Goal: Task Accomplishment & Management: Use online tool/utility

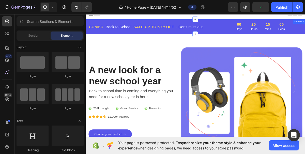
click at [115, 28] on div "Back to School" at bounding box center [131, 32] width 37 height 9
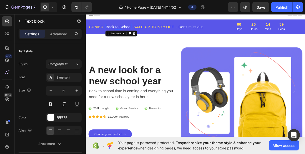
click at [135, 30] on p "Back to School" at bounding box center [132, 32] width 36 height 8
click at [169, 29] on p "SALE UP TO 50% OFF" at bounding box center [180, 32] width 56 height 8
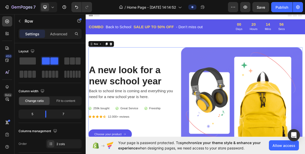
click at [125, 82] on div "A new look for a new school year Heading Back to school time is coming and ever…" at bounding box center [149, 136] width 120 height 150
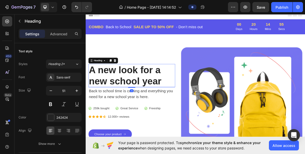
click at [146, 91] on p "A new look for a new school year" at bounding box center [149, 100] width 119 height 31
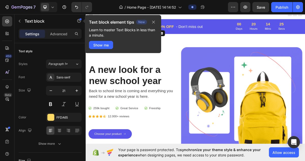
click at [207, 29] on p "SALE UP TO 50% OFF" at bounding box center [180, 32] width 56 height 8
click at [220, 33] on p "- Don’t miss out" at bounding box center [229, 32] width 37 height 8
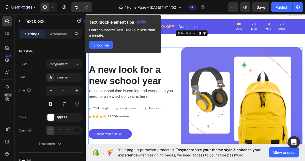
click at [195, 63] on div "A new look for a new school year Heading Back to school time is coming and ever…" at bounding box center [149, 136] width 120 height 150
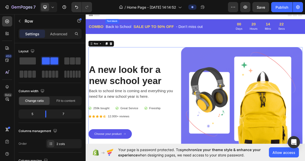
click at [129, 32] on p "Back to School" at bounding box center [132, 32] width 36 height 8
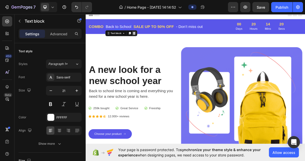
click at [153, 40] on icon at bounding box center [152, 42] width 3 height 4
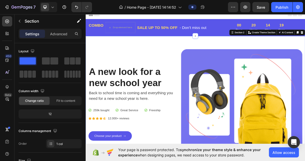
click at [136, 57] on div "A new look for a new school year Heading Back to school time is coming and ever…" at bounding box center [238, 138] width 305 height 187
click at [106, 32] on p "COMBO" at bounding box center [100, 31] width 21 height 8
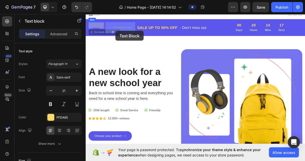
drag, startPoint x: 106, startPoint y: 32, endPoint x: 126, endPoint y: 37, distance: 20.3
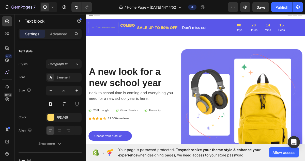
click at [144, 29] on p "COMBO" at bounding box center [144, 31] width 21 height 8
click at [146, 30] on p "MBO" at bounding box center [140, 31] width 12 height 8
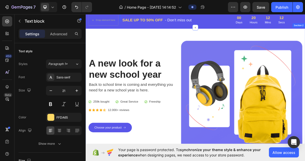
scroll to position [11, 0]
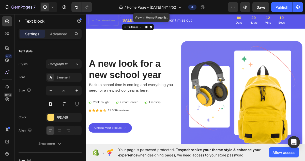
click at [161, 20] on p "SALE UP TO 50% OFF" at bounding box center [165, 23] width 56 height 8
click at [161, 52] on div "A new look for a new school year Heading Back to school time is coming and ever…" at bounding box center [238, 127] width 305 height 187
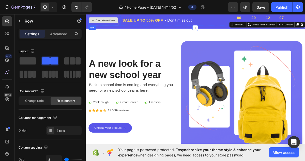
click at [117, 18] on div "Drop element here" at bounding box center [110, 23] width 42 height 15
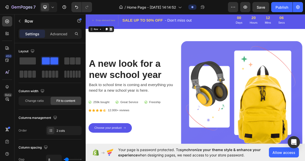
click at [119, 37] on icon at bounding box center [121, 36] width 4 height 4
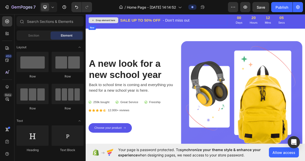
click at [120, 27] on div "Drop element here" at bounding box center [110, 23] width 41 height 8
click at [123, 27] on div "Drop element here" at bounding box center [110, 23] width 41 height 8
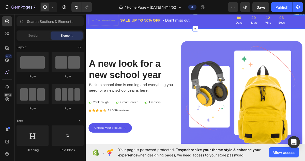
click at [124, 31] on div "Drop element here SALE UP TO 50% OFF Text block - Don’t miss out Text block Row…" at bounding box center [238, 23] width 305 height 23
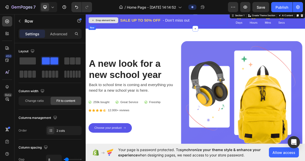
click at [124, 29] on div "Drop element here" at bounding box center [110, 23] width 42 height 15
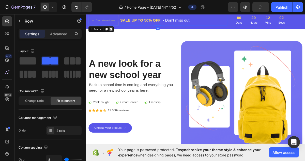
click at [122, 37] on icon at bounding box center [121, 36] width 4 height 4
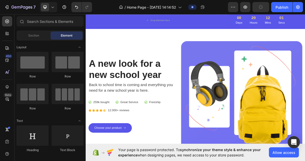
click at [143, 24] on div "Drop element here" at bounding box center [185, 23] width 193 height 15
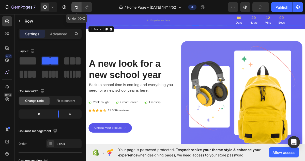
click at [80, 7] on button "Undo/Redo" at bounding box center [76, 7] width 10 height 10
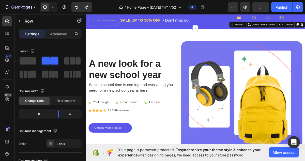
click at [129, 44] on div "A new look for a new school year Heading Back to school time is coming and ever…" at bounding box center [238, 127] width 305 height 187
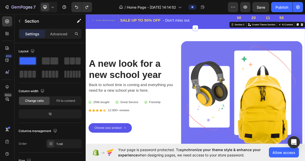
click at [281, 42] on div "A new look for a new school year Heading Back to school time is coming and ever…" at bounding box center [238, 127] width 305 height 187
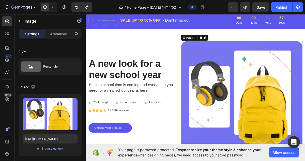
click at [300, 72] on img at bounding box center [302, 128] width 169 height 150
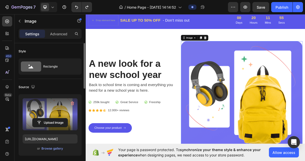
click at [61, 104] on label at bounding box center [50, 114] width 55 height 32
click at [61, 118] on input "file" at bounding box center [50, 122] width 35 height 9
click at [71, 105] on icon "button" at bounding box center [72, 103] width 5 height 5
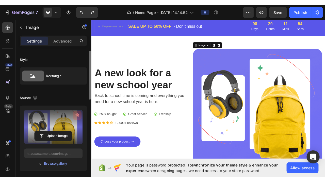
scroll to position [20, 0]
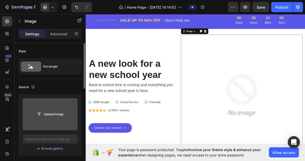
click at [59, 112] on input "file" at bounding box center [50, 114] width 35 height 9
click at [55, 110] on button "Upload Image" at bounding box center [50, 114] width 36 height 9
click at [55, 119] on button "Upload Image" at bounding box center [50, 114] width 36 height 9
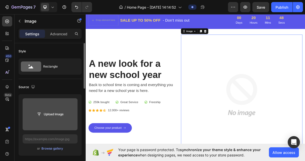
click at [55, 112] on input "file" at bounding box center [50, 114] width 35 height 9
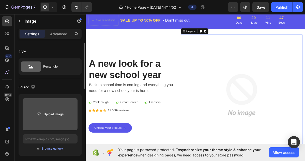
click at [55, 112] on input "file" at bounding box center [50, 114] width 35 height 9
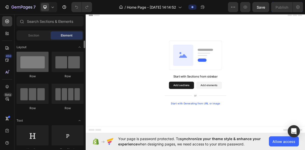
click at [32, 64] on div at bounding box center [33, 62] width 32 height 20
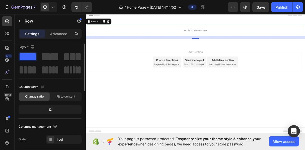
scroll to position [5, 0]
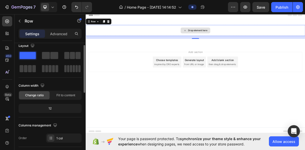
click at [210, 39] on div "Drop element here" at bounding box center [238, 37] width 305 height 15
click at [227, 38] on div "Drop element here" at bounding box center [238, 38] width 41 height 8
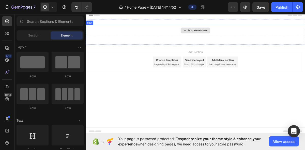
click at [227, 38] on div "Drop element here" at bounding box center [238, 38] width 41 height 8
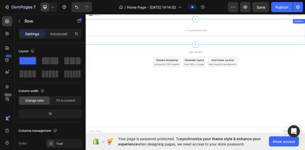
click at [203, 41] on div "Drop element here" at bounding box center [238, 37] width 305 height 15
click at [239, 35] on div "Drop element here" at bounding box center [238, 38] width 41 height 8
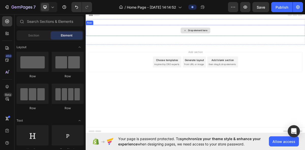
click at [239, 35] on div "Drop element here" at bounding box center [238, 38] width 41 height 8
click at [238, 38] on div "Drop element here" at bounding box center [241, 38] width 27 height 4
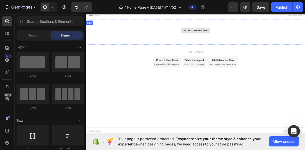
click at [238, 38] on div "Drop element here" at bounding box center [241, 38] width 27 height 4
click at [231, 39] on div "Drop element here" at bounding box center [241, 38] width 27 height 4
click at [228, 37] on div "Drop element here" at bounding box center [241, 38] width 27 height 4
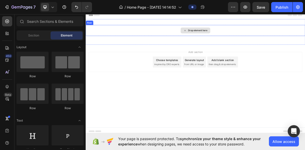
click at [228, 37] on div "Drop element here" at bounding box center [241, 38] width 27 height 4
click at [223, 38] on icon at bounding box center [224, 38] width 4 height 4
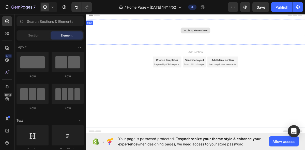
click at [223, 38] on icon at bounding box center [224, 38] width 4 height 4
click at [235, 34] on div "Drop element here" at bounding box center [238, 38] width 41 height 8
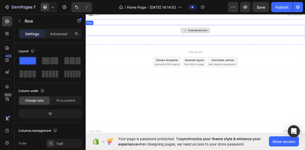
click at [149, 38] on div "Drop element here" at bounding box center [238, 37] width 305 height 15
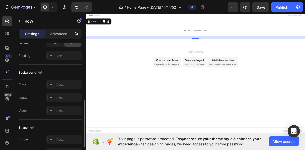
scroll to position [144, 0]
click at [64, 56] on div "Add..." at bounding box center [68, 56] width 24 height 5
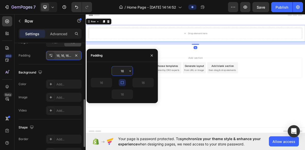
click at [76, 67] on div "Background The changes might be hidden by the video. Color Add... Image Add... …" at bounding box center [50, 92] width 63 height 55
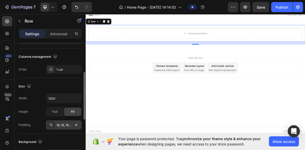
scroll to position [0, 0]
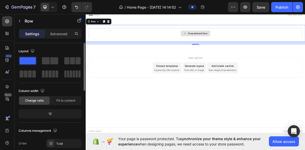
click at [214, 39] on div "Drop element here" at bounding box center [238, 41] width 297 height 15
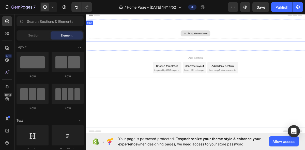
click at [233, 40] on div "Drop element here" at bounding box center [241, 42] width 27 height 4
click at [233, 41] on div "Drop element here" at bounding box center [241, 42] width 27 height 4
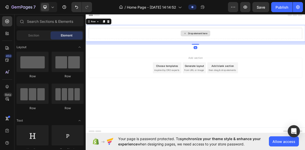
click at [233, 41] on div "Drop element here" at bounding box center [241, 42] width 27 height 4
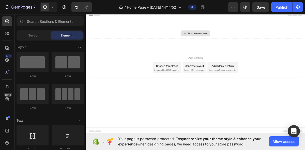
click at [233, 41] on div "Drop element here" at bounding box center [241, 42] width 27 height 4
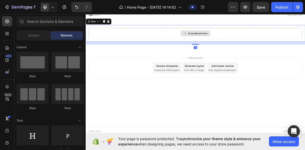
click at [236, 42] on div "Drop element here" at bounding box center [241, 42] width 27 height 4
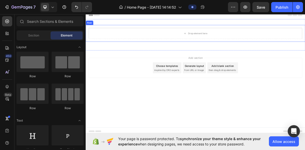
click at [198, 46] on div "Drop element here" at bounding box center [238, 41] width 297 height 15
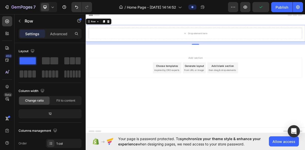
click at [33, 32] on p "Settings" at bounding box center [32, 33] width 14 height 5
click at [61, 32] on p "Advanced" at bounding box center [58, 33] width 17 height 5
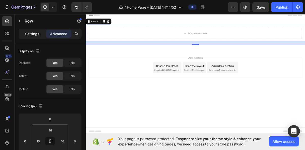
click at [30, 33] on p "Settings" at bounding box center [32, 33] width 14 height 5
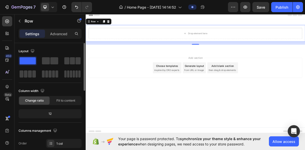
click at [35, 60] on span at bounding box center [28, 60] width 16 height 7
click at [31, 58] on span at bounding box center [28, 60] width 16 height 7
click at [29, 62] on span at bounding box center [28, 60] width 16 height 7
click at [52, 112] on div "12" at bounding box center [50, 114] width 61 height 7
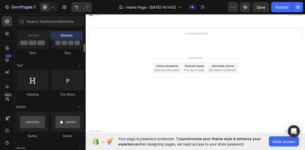
scroll to position [56, 0]
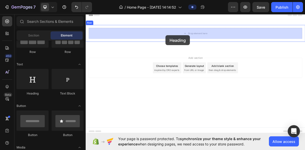
drag, startPoint x: 117, startPoint y: 91, endPoint x: 196, endPoint y: 39, distance: 94.9
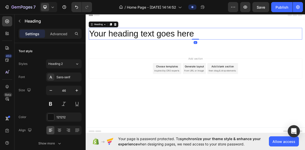
click at [180, 40] on h2 "Your heading text goes here" at bounding box center [238, 42] width 297 height 16
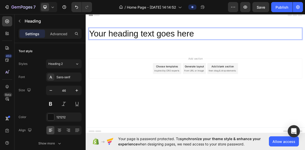
click at [180, 40] on p "Your heading text goes here" at bounding box center [238, 42] width 296 height 15
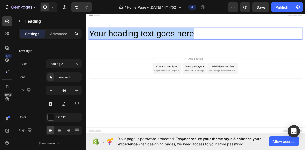
click at [180, 40] on p "Your heading text goes here" at bounding box center [238, 42] width 296 height 15
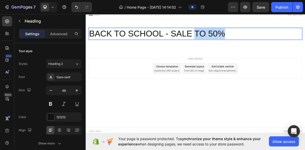
drag, startPoint x: 238, startPoint y: 39, endPoint x: 289, endPoint y: 43, distance: 51.2
click at [289, 43] on p "BACK TO SCHOOL - SALE TO 50%" at bounding box center [238, 42] width 296 height 15
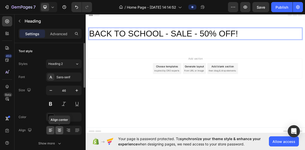
click at [61, 129] on icon at bounding box center [59, 130] width 5 height 5
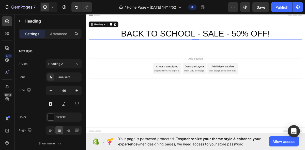
click at [136, 79] on div "Add section Choose templates inspired by CRO experts Generate layout from URL o…" at bounding box center [238, 91] width 297 height 28
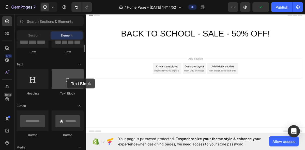
click at [67, 79] on div at bounding box center [68, 79] width 32 height 20
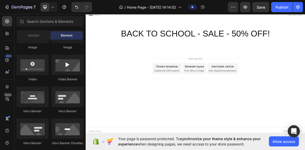
scroll to position [0, 0]
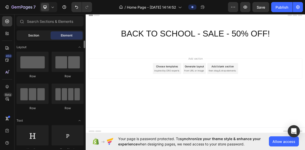
click at [40, 32] on div "Section" at bounding box center [34, 36] width 32 height 8
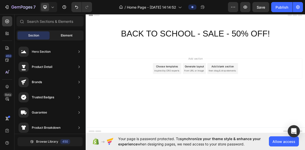
click at [73, 37] on div "Element" at bounding box center [67, 36] width 32 height 8
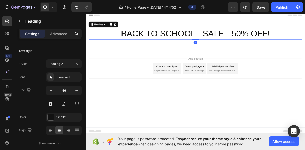
click at [166, 41] on p "BACK TO SCHOOL - SALE - 50% OFF!" at bounding box center [238, 42] width 296 height 15
click at [53, 90] on icon "button" at bounding box center [50, 90] width 5 height 5
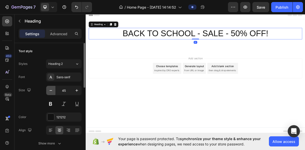
click at [53, 90] on icon "button" at bounding box center [50, 90] width 5 height 5
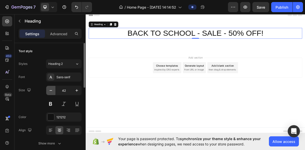
click at [53, 90] on icon "button" at bounding box center [50, 90] width 5 height 5
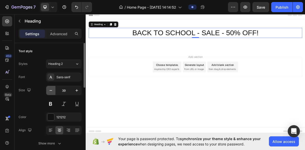
type input "38"
click at [59, 34] on p "Advanced" at bounding box center [58, 33] width 17 height 5
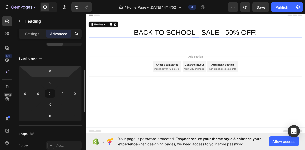
scroll to position [56, 0]
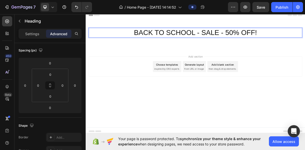
click at [144, 47] on p "BACK TO SCHOOL - SALE - 50% OFF!" at bounding box center [238, 41] width 296 height 12
click at [144, 41] on p "BACK TO SCHOOL - SALE - 50% OFF!" at bounding box center [238, 41] width 296 height 12
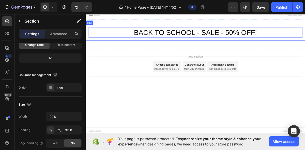
click at [147, 28] on div "BACK TO SCHOOL - SALE - 50% OFF! Heading 0 Row Section 1" at bounding box center [238, 43] width 305 height 42
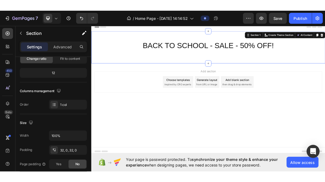
scroll to position [0, 0]
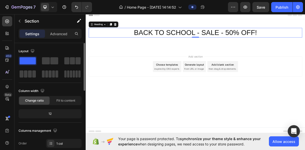
click at [146, 34] on h2 "BACK TO SCHOOL - SALE - 50% OFF!" at bounding box center [238, 40] width 297 height 13
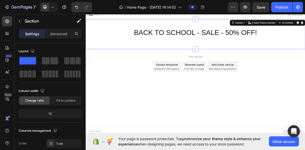
click at [140, 55] on div "BACK TO SCHOOL - SALE - 50% OFF! Heading Row" at bounding box center [238, 43] width 305 height 26
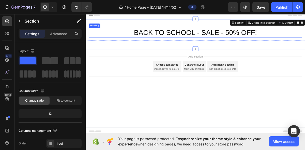
click at [139, 40] on p "BACK TO SCHOOL - SALE - 50% OFF!" at bounding box center [238, 41] width 296 height 12
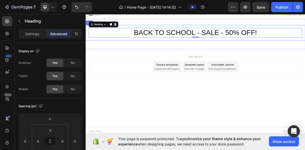
click at [136, 51] on div "BACK TO SCHOOL - SALE - 50% OFF! Heading 0 Row" at bounding box center [238, 41] width 305 height 22
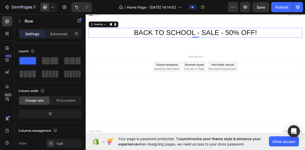
click at [136, 42] on p "BACK TO SCHOOL - SALE - 50% OFF!" at bounding box center [238, 41] width 296 height 12
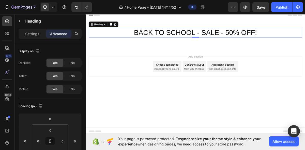
drag, startPoint x: 239, startPoint y: 63, endPoint x: 243, endPoint y: 47, distance: 16.8
click at [243, 47] on div "BACK TO SCHOOL - SALE - 50% OFF! Heading 0 Row Section 1" at bounding box center [238, 43] width 305 height 42
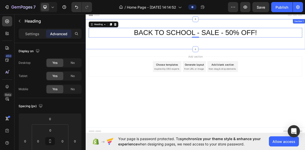
drag, startPoint x: 239, startPoint y: 64, endPoint x: 239, endPoint y: 52, distance: 11.9
click at [239, 52] on div "BACK TO SCHOOL - SALE - 50% OFF! Heading 0 Row Section 1" at bounding box center [238, 43] width 305 height 42
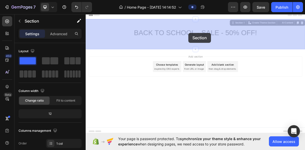
drag, startPoint x: 227, startPoint y: 62, endPoint x: 228, endPoint y: 41, distance: 21.1
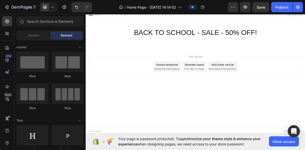
drag, startPoint x: 227, startPoint y: 65, endPoint x: 227, endPoint y: 62, distance: 3.1
click at [227, 63] on div "Header BACK TO SCHOOL - SALE - 50% OFF! Heading Row Section 1 Root Start with S…" at bounding box center [238, 69] width 305 height 115
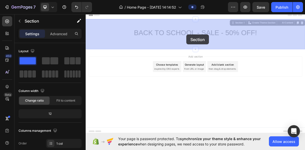
drag, startPoint x: 229, startPoint y: 62, endPoint x: 227, endPoint y: 45, distance: 17.5
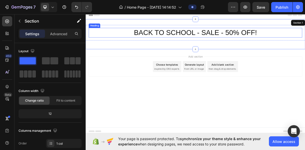
drag, startPoint x: 238, startPoint y: 61, endPoint x: 239, endPoint y: 40, distance: 21.9
click at [239, 39] on div "BACK TO SCHOOL - SALE - 50% OFF! Heading Row Section 1" at bounding box center [238, 43] width 305 height 42
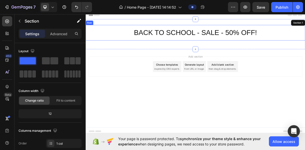
drag, startPoint x: 237, startPoint y: 66, endPoint x: 245, endPoint y: 38, distance: 29.5
click at [245, 38] on div "BACK TO SCHOOL - SALE - 50% OFF! Heading Row Section 1" at bounding box center [238, 43] width 305 height 42
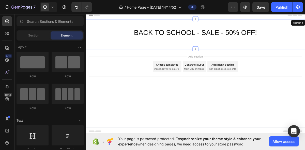
click at [237, 73] on span "Add section" at bounding box center [238, 73] width 24 height 5
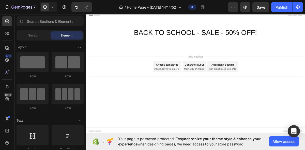
click at [237, 74] on span "Add section" at bounding box center [238, 73] width 24 height 5
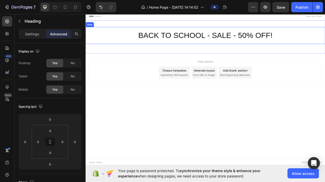
click at [111, 36] on h2 "BACK TO SCHOOL - SALE - 50% OFF!" at bounding box center [238, 41] width 297 height 13
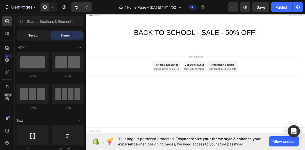
click at [37, 34] on span "Section" at bounding box center [33, 35] width 11 height 5
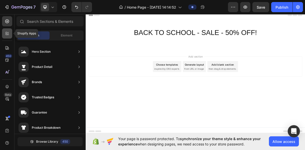
click at [5, 35] on icon at bounding box center [7, 33] width 5 height 5
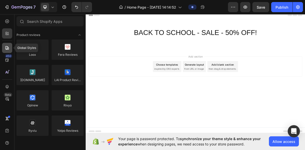
click at [5, 47] on icon at bounding box center [7, 47] width 5 height 5
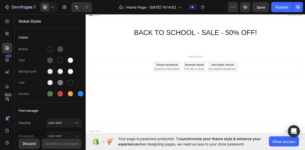
click at [13, 60] on div "450 Beta" at bounding box center [7, 82] width 14 height 136
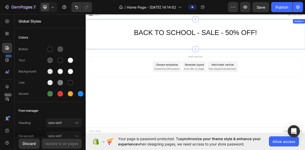
click at [127, 34] on h2 "BACK TO SCHOOL - SALE - 50% OFF!" at bounding box center [238, 40] width 297 height 13
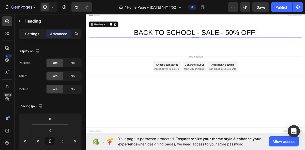
click at [36, 36] on p "Settings" at bounding box center [32, 33] width 14 height 5
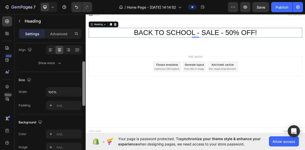
scroll to position [44, 0]
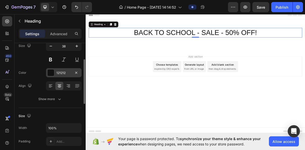
click at [68, 70] on div "121212" at bounding box center [64, 72] width 36 height 9
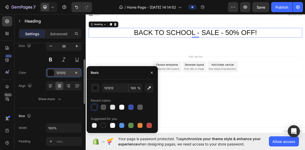
click at [67, 73] on div "121212" at bounding box center [63, 73] width 15 height 5
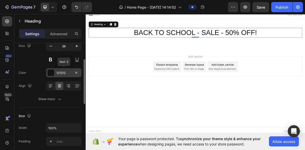
click at [64, 71] on div "121212" at bounding box center [63, 73] width 15 height 5
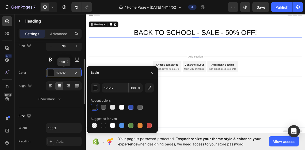
click at [60, 71] on div "121212" at bounding box center [63, 73] width 15 height 5
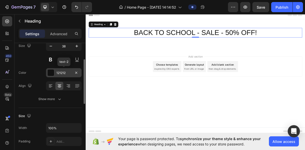
click at [65, 71] on div "121212" at bounding box center [63, 73] width 15 height 5
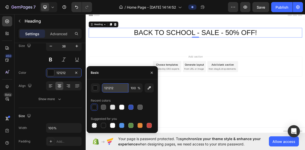
click at [110, 87] on input "121212" at bounding box center [115, 88] width 26 height 9
type input "1"
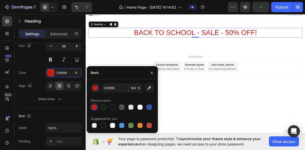
click at [95, 108] on div at bounding box center [94, 107] width 5 height 5
click at [105, 126] on div at bounding box center [103, 125] width 5 height 5
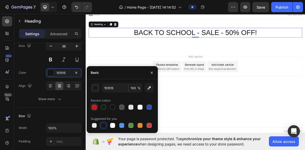
click at [94, 107] on div at bounding box center [94, 107] width 5 height 5
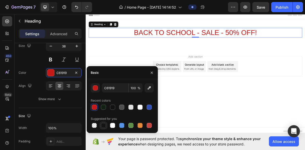
click at [105, 127] on div at bounding box center [103, 125] width 5 height 5
type input "151515"
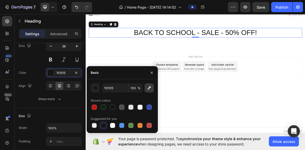
click at [147, 90] on icon "button" at bounding box center [149, 88] width 5 height 5
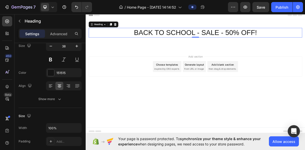
click at [140, 42] on h2 "BACK TO SCHOOL - SALE - 50% OFF!" at bounding box center [238, 40] width 297 height 13
click at [113, 39] on p "BACK TO SCHOOL - SALE - 50% OFF!" at bounding box center [238, 41] width 296 height 12
click at [305, 37] on p "BACK TO SCHOOL - SALE - 50% OFF!" at bounding box center [238, 41] width 296 height 12
click at [305, 40] on p "BACK TO SCHOOL - SALE - 50% OFF!" at bounding box center [238, 41] width 296 height 12
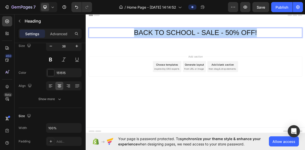
click at [305, 40] on p "BACK TO SCHOOL - SALE - 50% OFF!" at bounding box center [238, 41] width 296 height 12
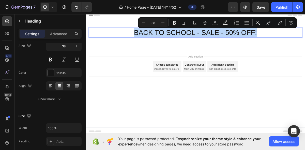
click at [305, 40] on p "BACK TO SCHOOL - SALE - 50% OFF!" at bounding box center [238, 41] width 296 height 12
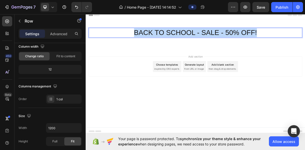
click at [305, 49] on div "BACK TO SCHOOL - SALE - 50% OFF! Heading 0 Row" at bounding box center [238, 41] width 305 height 22
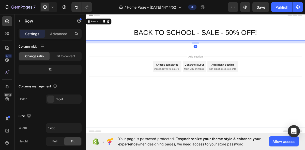
scroll to position [0, 0]
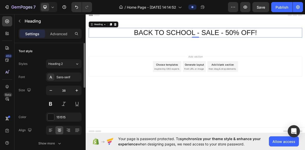
click at [305, 43] on p "BACK TO SCHOOL - SALE - 50% OFF!" at bounding box center [238, 41] width 296 height 12
click at [305, 37] on p "BACK TO SCHOOL - SALE - 50% OFF!" at bounding box center [238, 41] width 296 height 12
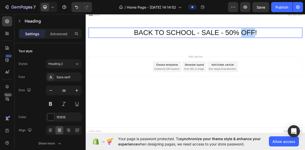
click at [305, 37] on p "BACK TO SCHOOL - SALE - 50% OFF!" at bounding box center [238, 41] width 296 height 12
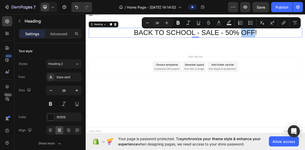
drag, startPoint x: 309, startPoint y: 32, endPoint x: 279, endPoint y: 24, distance: 31.4
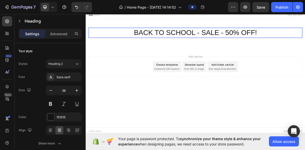
click at [267, 39] on p "BACK TO SCHOOL - SALE - 50% OFF!" at bounding box center [238, 41] width 296 height 12
click at [305, 37] on p "BACK TO SCHOOL - SALE - 50% OFF!" at bounding box center [238, 41] width 296 height 12
click at [305, 43] on p "BACK TO SCHOOL - SALE - 50% OFF!" at bounding box center [238, 41] width 296 height 12
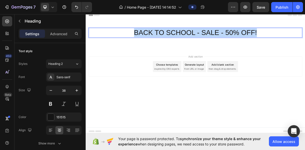
click at [305, 43] on p "BACK TO SCHOOL - SALE - 50% OFF!" at bounding box center [238, 41] width 296 height 12
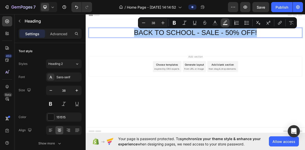
click at [223, 20] on button "Text Background Color" at bounding box center [225, 22] width 9 height 9
type input "000000"
type input "77"
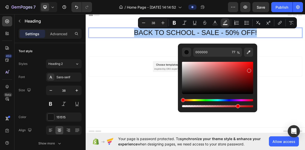
click at [248, 70] on div "Editor contextual toolbar" at bounding box center [217, 78] width 71 height 32
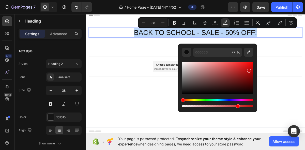
type input "BF0D0D"
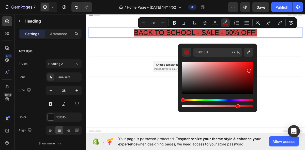
click at [305, 42] on p "BACK TO SCHOOL - SALE - 50% OFF!" at bounding box center [238, 41] width 296 height 12
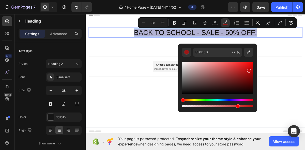
click at [305, 42] on p "BACK TO SCHOOL - SALE - 50% OFF!" at bounding box center [238, 41] width 296 height 12
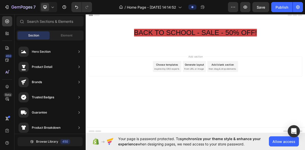
click at [182, 109] on div "Add section Choose templates inspired by CRO experts Generate layout from URL o…" at bounding box center [238, 95] width 305 height 63
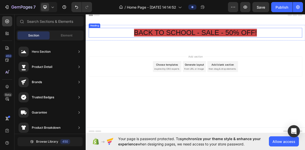
click at [305, 37] on p "⁠⁠⁠⁠⁠⁠⁠ BACK TO SCHOOL - SALE - 50% OFF!" at bounding box center [238, 41] width 296 height 12
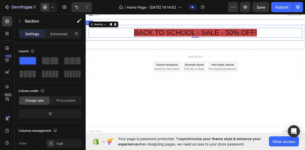
click at [115, 51] on div "⁠⁠⁠⁠⁠⁠⁠ BACK TO SCHOOL - SALE - 50% OFF! Heading 0 Row" at bounding box center [238, 43] width 305 height 26
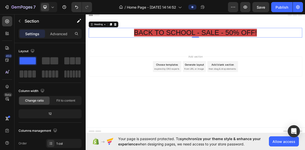
click at [131, 42] on p "⁠⁠⁠⁠⁠⁠⁠ BACK TO SCHOOL - SALE - 50% OFF!" at bounding box center [238, 41] width 296 height 12
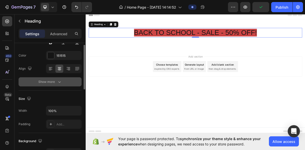
scroll to position [47, 0]
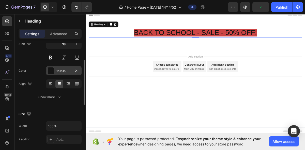
click at [66, 72] on div "151515" at bounding box center [63, 71] width 15 height 5
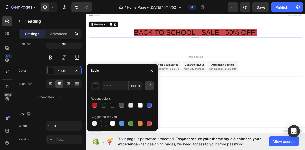
click at [150, 86] on icon "button" at bounding box center [149, 86] width 3 height 3
click at [148, 84] on icon "button" at bounding box center [149, 86] width 5 height 5
click at [145, 83] on button "button" at bounding box center [149, 86] width 9 height 9
type input "C61919"
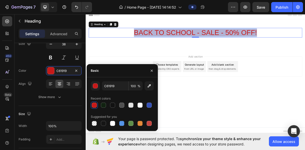
click at [133, 44] on h2 "BACK TO SCHOOL - SALE - 50% OFF!" at bounding box center [238, 40] width 297 height 13
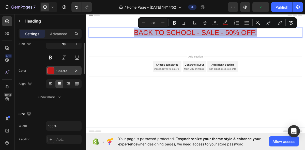
scroll to position [0, 0]
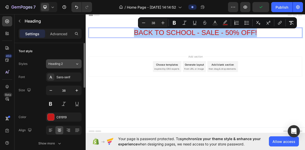
click at [71, 64] on div "Heading 2" at bounding box center [61, 64] width 27 height 5
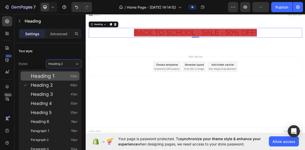
click at [68, 76] on div "Heading 1 52px" at bounding box center [54, 76] width 47 height 5
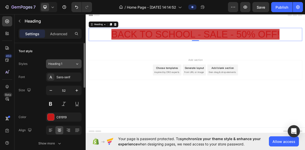
click at [72, 65] on div "Heading 1" at bounding box center [61, 64] width 27 height 5
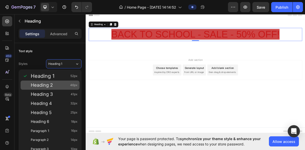
click at [58, 83] on div "Heading 2 46px" at bounding box center [54, 85] width 47 height 5
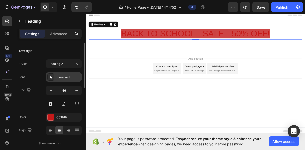
click at [67, 79] on div "Sans-serif" at bounding box center [68, 77] width 24 height 5
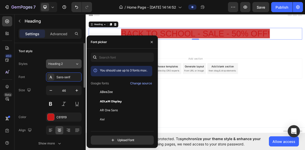
click at [76, 68] on button "Heading 2" at bounding box center [64, 63] width 36 height 9
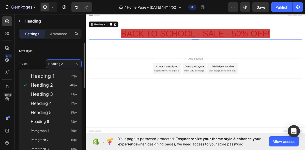
click at [63, 53] on div "Text style" at bounding box center [50, 51] width 63 height 8
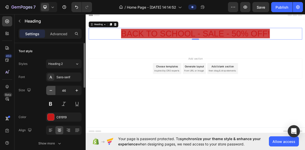
click at [53, 90] on button "button" at bounding box center [50, 90] width 9 height 9
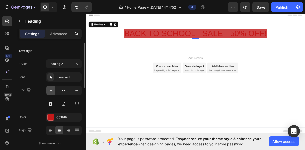
click at [53, 90] on button "button" at bounding box center [50, 90] width 9 height 9
type input "42"
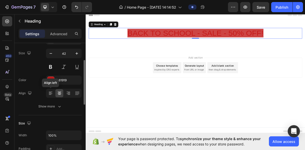
scroll to position [51, 0]
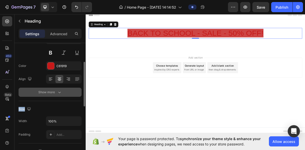
click at [61, 93] on icon "button" at bounding box center [59, 92] width 5 height 5
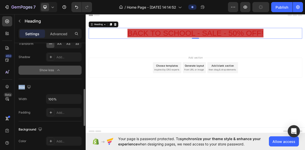
scroll to position [144, 0]
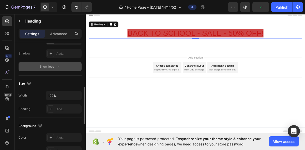
click at [72, 78] on div "Size Width 100% Padding Add..." at bounding box center [50, 97] width 63 height 42
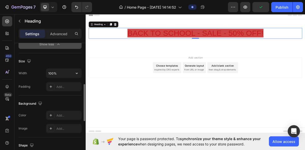
scroll to position [174, 0]
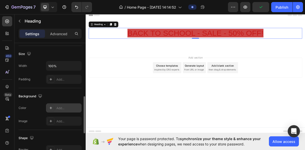
click at [70, 107] on div "Add..." at bounding box center [68, 108] width 24 height 5
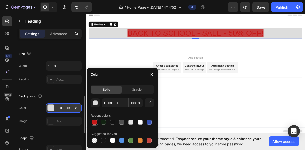
click at [95, 120] on div at bounding box center [94, 122] width 5 height 5
type input "C61919"
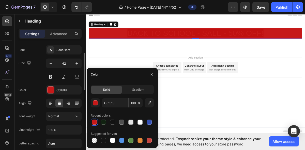
scroll to position [22, 0]
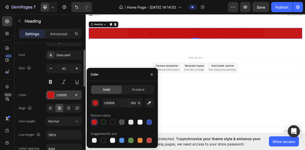
click at [71, 92] on div "C61919" at bounding box center [64, 95] width 36 height 9
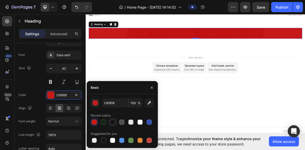
click at [114, 122] on div at bounding box center [112, 122] width 5 height 5
type input "121212"
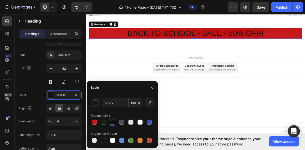
click at [305, 73] on div "Add section Choose templates inspired by CRO experts Generate layout from URL o…" at bounding box center [238, 97] width 305 height 63
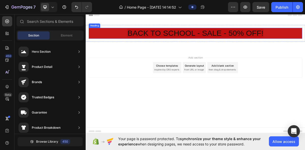
click at [120, 41] on p "⁠⁠⁠⁠⁠⁠⁠ BACK TO SCHOOL - SALE - 50% OFF!" at bounding box center [238, 42] width 296 height 14
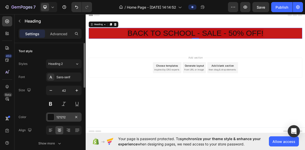
click at [72, 117] on div "121212" at bounding box center [64, 117] width 36 height 9
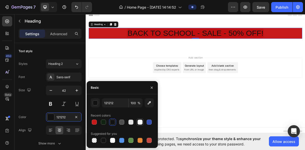
click at [138, 122] on div at bounding box center [139, 122] width 5 height 5
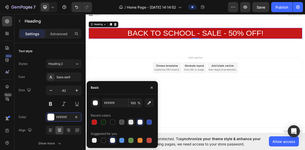
click at [133, 122] on div at bounding box center [130, 122] width 5 height 5
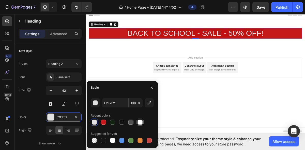
click at [138, 122] on div at bounding box center [139, 122] width 5 height 5
click at [119, 123] on div at bounding box center [121, 122] width 5 height 5
type input "121212"
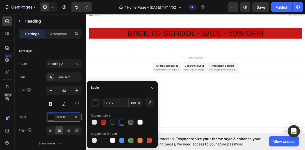
click at [153, 70] on div "Add section Choose templates inspired by CRO experts Generate layout from URL o…" at bounding box center [238, 97] width 305 height 63
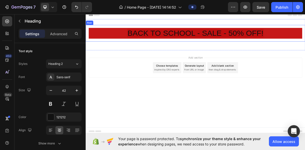
click at [239, 44] on span "BACK TO SCHOOL - SALE - 50% OFF!" at bounding box center [238, 42] width 189 height 12
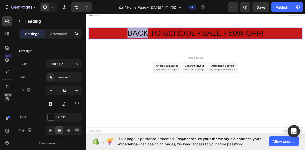
click at [157, 40] on span "BACK TO SCHOOL - SALE - 50% OFF!" at bounding box center [238, 42] width 189 height 12
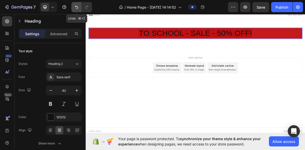
click at [74, 9] on button "Undo/Redo" at bounding box center [76, 7] width 10 height 10
click at [75, 9] on icon "Undo/Redo" at bounding box center [76, 7] width 5 height 5
click at [77, 9] on icon "Undo/Redo" at bounding box center [76, 7] width 5 height 5
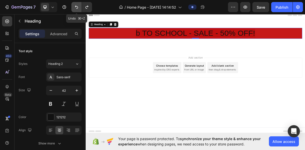
click at [77, 9] on icon "Undo/Redo" at bounding box center [76, 7] width 5 height 5
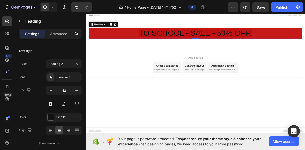
click at [96, 7] on div "7" at bounding box center [48, 7] width 96 height 10
click at [79, 8] on button "Undo/Redo" at bounding box center [76, 7] width 10 height 10
click at [153, 42] on p "TO SCHOOL - SALE - 50% OFF!" at bounding box center [238, 42] width 296 height 14
click at [150, 42] on p "TO SCHOOL - SALE - 50% OFF!" at bounding box center [238, 42] width 296 height 14
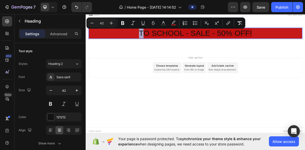
click at [144, 40] on p "TO SCHOOL - SALE - 50% OFF!" at bounding box center [238, 42] width 296 height 14
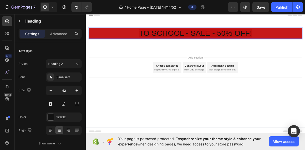
click at [144, 40] on p "TO SCHOOL - SALE - 50% OFF!" at bounding box center [238, 42] width 296 height 14
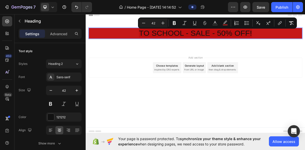
click at [137, 43] on p "TO SCHOOL - SALE - 50% OFF!" at bounding box center [238, 42] width 296 height 14
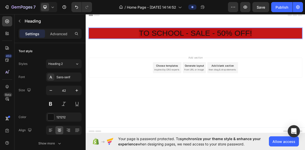
click at [137, 43] on p "TO SCHOOL - SALE - 50% OFF!" at bounding box center [238, 42] width 296 height 14
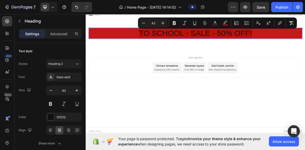
click at [137, 43] on p "TO SCHOOL - SALE - 50% OFF!" at bounding box center [238, 42] width 296 height 14
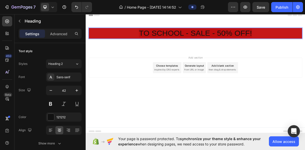
drag, startPoint x: 160, startPoint y: 44, endPoint x: 129, endPoint y: 43, distance: 31.6
click at [129, 43] on p "TO SCHOOL - SALE - 50% OFF!" at bounding box center [238, 42] width 296 height 14
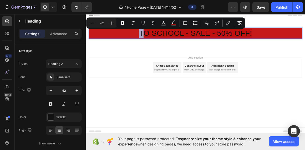
click at [129, 43] on p "TO SCHOOL - SALE - 50% OFF!" at bounding box center [238, 42] width 296 height 14
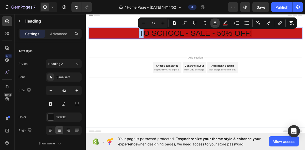
click at [214, 23] on icon "Editor contextual toolbar" at bounding box center [214, 23] width 5 height 5
type input "121212"
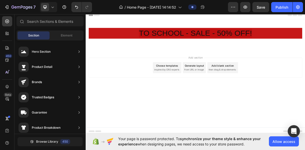
click at [126, 117] on div "Add section Choose templates inspired by CRO experts Generate layout from URL o…" at bounding box center [238, 97] width 305 height 63
click at [72, 8] on button "Undo/Redo" at bounding box center [76, 7] width 10 height 10
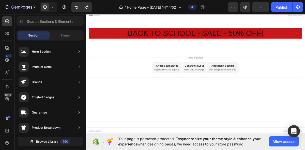
click at [303, 119] on div "Add section Choose templates inspired by CRO experts Generate layout from URL o…" at bounding box center [238, 97] width 305 height 63
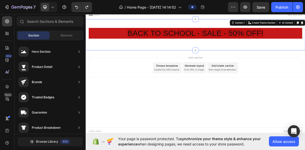
click at [213, 61] on div "BACK TO SCHOOL - SALE - 50% OFF! Heading Row Section 1 You can create reusable …" at bounding box center [238, 43] width 305 height 43
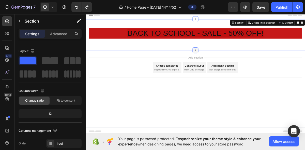
click at [237, 64] on icon at bounding box center [238, 66] width 4 height 4
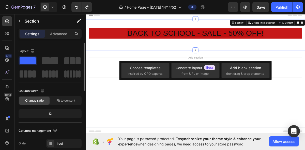
click at [26, 58] on span at bounding box center [28, 60] width 16 height 7
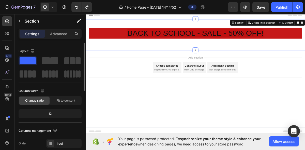
click at [26, 58] on span at bounding box center [28, 60] width 16 height 7
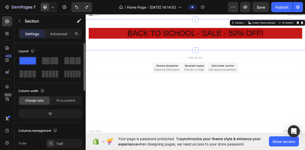
click at [26, 58] on span at bounding box center [28, 60] width 16 height 7
click at [243, 65] on div "BACK TO SCHOOL - SALE - 50% OFF! Heading Row Section 1 You can create reusable …" at bounding box center [238, 43] width 305 height 43
click at [239, 66] on icon at bounding box center [238, 66] width 4 height 4
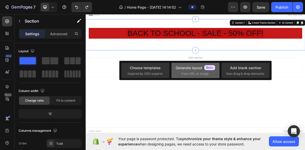
click at [189, 73] on span "from URL or image" at bounding box center [194, 74] width 27 height 5
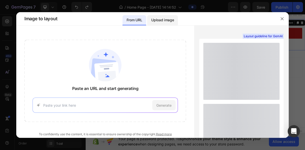
click at [159, 20] on p "Upload image" at bounding box center [162, 20] width 23 height 6
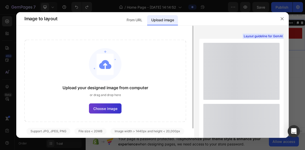
click at [111, 110] on span "Choose image" at bounding box center [105, 108] width 24 height 5
click at [0, 0] on input "Choose image" at bounding box center [0, 0] width 0 height 0
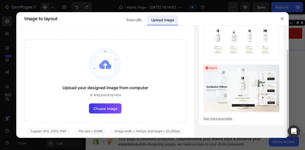
scroll to position [0, 0]
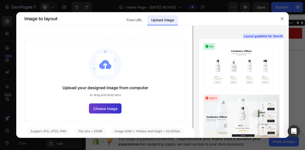
click at [102, 108] on span "Choose image" at bounding box center [105, 108] width 24 height 5
click at [0, 0] on input "Choose image" at bounding box center [0, 0] width 0 height 0
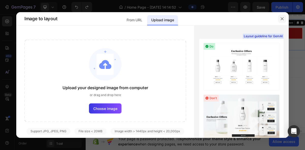
click at [280, 20] on button "button" at bounding box center [282, 19] width 8 height 8
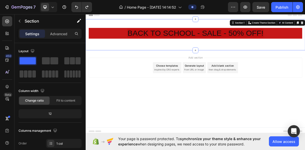
drag, startPoint x: 117, startPoint y: 73, endPoint x: 186, endPoint y: 51, distance: 72.2
drag, startPoint x: 113, startPoint y: 71, endPoint x: 139, endPoint y: 63, distance: 26.8
click at [32, 63] on span at bounding box center [28, 60] width 16 height 7
drag, startPoint x: 118, startPoint y: 75, endPoint x: 161, endPoint y: 56, distance: 47.3
click at [38, 59] on div at bounding box center [50, 67] width 63 height 22
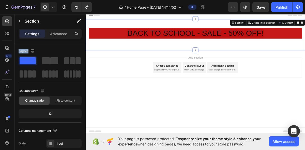
drag, startPoint x: 112, startPoint y: 73, endPoint x: 156, endPoint y: 67, distance: 44.2
click at [35, 60] on span at bounding box center [28, 60] width 16 height 7
drag, startPoint x: 121, startPoint y: 71, endPoint x: 179, endPoint y: 53, distance: 61.2
click at [177, 58] on div "BACK TO SCHOOL - SALE - 50% OFF! Heading Row Section 1 You can create reusable …" at bounding box center [238, 43] width 305 height 43
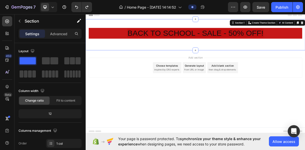
click at [243, 92] on span "from URL or image" at bounding box center [236, 92] width 27 height 5
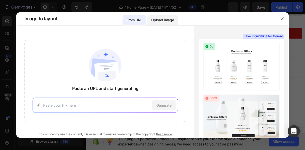
click at [162, 19] on p "Upload image" at bounding box center [162, 20] width 23 height 6
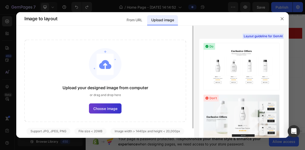
click at [113, 105] on label "Choose image" at bounding box center [105, 109] width 33 height 10
click at [0, 0] on input "Choose image" at bounding box center [0, 0] width 0 height 0
click at [111, 108] on span "Choose image" at bounding box center [105, 108] width 24 height 5
click at [0, 0] on input "Choose image" at bounding box center [0, 0] width 0 height 0
click at [111, 108] on span "Choose image" at bounding box center [105, 108] width 24 height 5
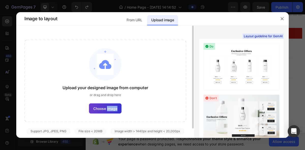
click at [0, 0] on input "Choose image" at bounding box center [0, 0] width 0 height 0
click at [100, 106] on span "Choose image" at bounding box center [105, 108] width 24 height 5
click at [0, 0] on input "Choose image" at bounding box center [0, 0] width 0 height 0
click at [100, 106] on span "Choose image" at bounding box center [105, 108] width 24 height 5
click at [0, 0] on input "Choose image" at bounding box center [0, 0] width 0 height 0
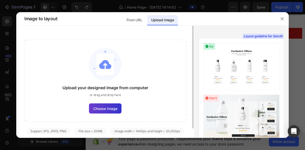
click at [115, 104] on label "Choose image" at bounding box center [105, 109] width 33 height 10
click at [0, 0] on input "Choose image" at bounding box center [0, 0] width 0 height 0
click at [115, 104] on label "Choose image" at bounding box center [105, 109] width 33 height 10
click at [0, 0] on input "Choose image" at bounding box center [0, 0] width 0 height 0
click at [114, 107] on span "Choose image" at bounding box center [105, 108] width 24 height 5
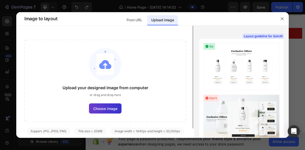
click at [0, 0] on input "Choose image" at bounding box center [0, 0] width 0 height 0
click at [114, 107] on span "Choose image" at bounding box center [105, 108] width 24 height 5
click at [0, 0] on input "Choose image" at bounding box center [0, 0] width 0 height 0
click at [114, 107] on span "Choose image" at bounding box center [105, 108] width 24 height 5
click at [0, 0] on input "Choose image" at bounding box center [0, 0] width 0 height 0
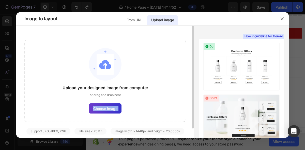
click at [114, 107] on span "Choose image" at bounding box center [105, 108] width 24 height 5
click at [0, 0] on input "Choose image" at bounding box center [0, 0] width 0 height 0
click at [114, 107] on span "Choose image" at bounding box center [105, 108] width 24 height 5
click at [0, 0] on input "Choose image" at bounding box center [0, 0] width 0 height 0
click at [114, 107] on span "Choose image" at bounding box center [105, 108] width 24 height 5
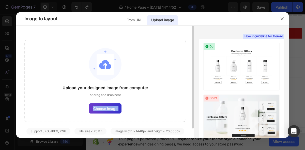
click at [0, 0] on input "Choose image" at bounding box center [0, 0] width 0 height 0
click at [102, 107] on span "Choose image" at bounding box center [105, 108] width 24 height 5
click at [0, 0] on input "Choose image" at bounding box center [0, 0] width 0 height 0
click at [102, 107] on span "Choose image" at bounding box center [105, 108] width 24 height 5
click at [0, 0] on input "Choose image" at bounding box center [0, 0] width 0 height 0
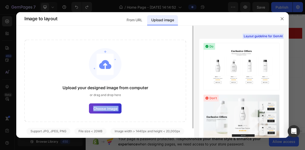
click at [102, 107] on span "Choose image" at bounding box center [105, 108] width 24 height 5
click at [0, 0] on input "Choose image" at bounding box center [0, 0] width 0 height 0
click at [102, 107] on span "Choose image" at bounding box center [105, 108] width 24 height 5
click at [0, 0] on input "Choose image" at bounding box center [0, 0] width 0 height 0
click at [102, 107] on span "Choose image" at bounding box center [105, 108] width 24 height 5
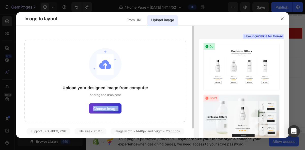
click at [0, 0] on input "Choose image" at bounding box center [0, 0] width 0 height 0
click at [127, 92] on div "Upload your designed image from computer or drag and drop here" at bounding box center [106, 91] width 86 height 13
click at [113, 105] on label "Choose image" at bounding box center [105, 109] width 33 height 10
click at [0, 0] on input "Choose image" at bounding box center [0, 0] width 0 height 0
click at [113, 105] on label "Choose image" at bounding box center [105, 109] width 33 height 10
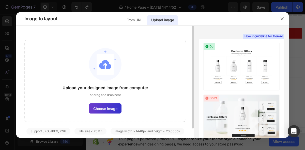
click at [0, 0] on input "Choose image" at bounding box center [0, 0] width 0 height 0
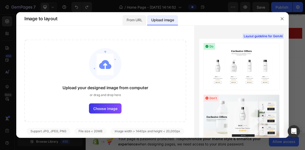
click at [147, 14] on div "From URL" at bounding box center [162, 18] width 31 height 13
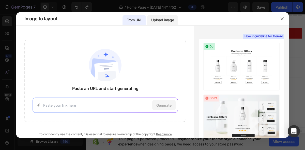
drag, startPoint x: 162, startPoint y: 21, endPoint x: 158, endPoint y: 25, distance: 5.2
click at [162, 22] on p "Upload image" at bounding box center [162, 20] width 23 height 6
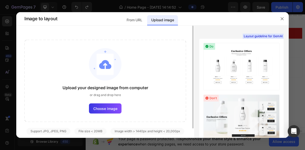
drag, startPoint x: 110, startPoint y: 119, endPoint x: 110, endPoint y: 116, distance: 3.3
click at [110, 118] on div "Upload your designed image from computer or drag and drop here Choose image" at bounding box center [105, 81] width 162 height 82
click at [113, 103] on div "Upload your designed image from computer or drag and drop here Choose image" at bounding box center [105, 81] width 162 height 82
click at [113, 107] on span "Choose image" at bounding box center [105, 108] width 24 height 5
click at [0, 0] on input "Choose image" at bounding box center [0, 0] width 0 height 0
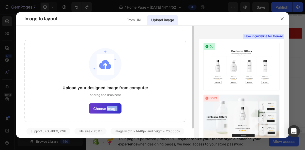
click at [113, 107] on span "Choose image" at bounding box center [105, 108] width 24 height 5
click at [0, 0] on input "Choose image" at bounding box center [0, 0] width 0 height 0
click at [113, 107] on span "Choose image" at bounding box center [105, 108] width 24 height 5
click at [0, 0] on input "Choose image" at bounding box center [0, 0] width 0 height 0
click at [113, 107] on span "Choose image" at bounding box center [105, 108] width 24 height 5
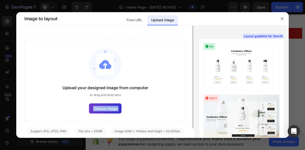
click at [0, 0] on input "Choose image" at bounding box center [0, 0] width 0 height 0
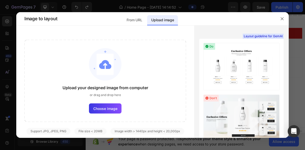
click at [189, 9] on div at bounding box center [152, 75] width 305 height 150
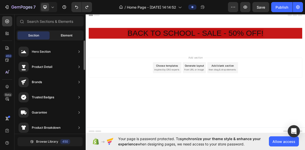
click at [67, 39] on div "Element" at bounding box center [67, 36] width 32 height 8
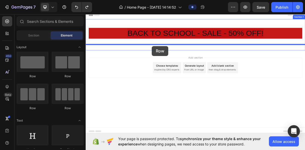
drag, startPoint x: 121, startPoint y: 76, endPoint x: 178, endPoint y: 60, distance: 59.1
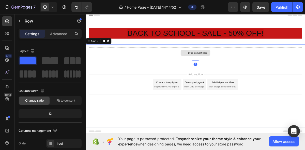
click at [233, 67] on div "Drop element here" at bounding box center [241, 69] width 27 height 4
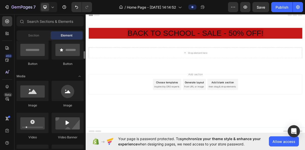
scroll to position [129, 0]
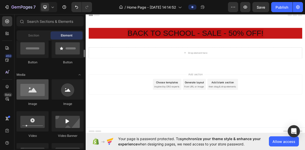
click at [37, 97] on div at bounding box center [33, 90] width 32 height 20
click at [36, 91] on div at bounding box center [33, 90] width 32 height 20
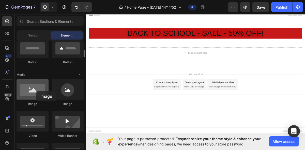
click at [36, 91] on div at bounding box center [33, 90] width 32 height 20
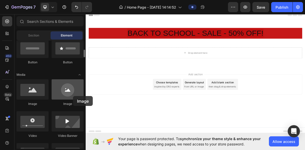
click at [73, 96] on div at bounding box center [68, 90] width 32 height 20
click at [68, 94] on div at bounding box center [68, 90] width 32 height 20
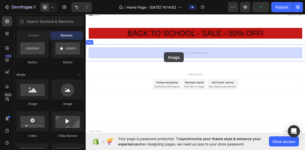
drag, startPoint x: 117, startPoint y: 107, endPoint x: 193, endPoint y: 68, distance: 86.4
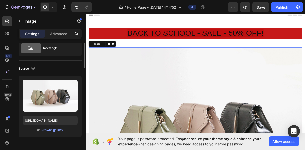
scroll to position [19, 0]
click at [54, 131] on div "Browse gallery" at bounding box center [52, 130] width 22 height 5
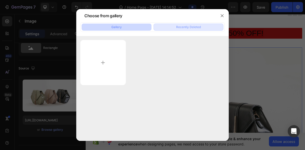
click at [180, 30] on button "Recently Deleted" at bounding box center [188, 27] width 70 height 7
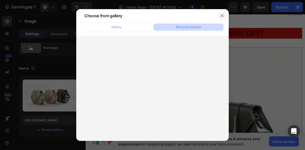
click at [219, 17] on button "button" at bounding box center [222, 16] width 8 height 8
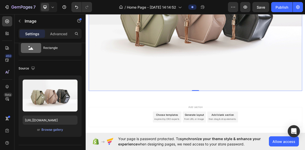
scroll to position [163, 0]
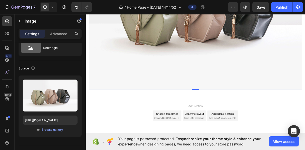
click at [215, 66] on img at bounding box center [238, 9] width 297 height 223
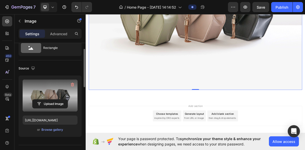
click at [50, 95] on label at bounding box center [50, 96] width 55 height 32
click at [50, 100] on input "file" at bounding box center [50, 104] width 35 height 9
click at [53, 102] on input "file" at bounding box center [50, 104] width 35 height 9
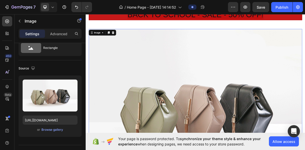
scroll to position [0, 0]
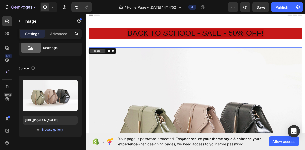
click at [105, 67] on div "Image" at bounding box center [101, 66] width 11 height 5
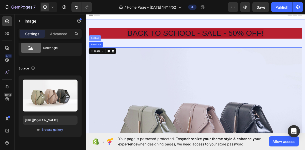
click at [102, 46] on div "Section" at bounding box center [98, 48] width 17 height 8
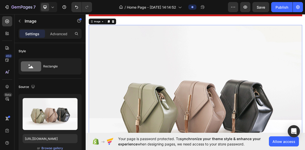
scroll to position [37, 0]
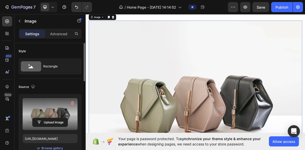
click at [54, 114] on label at bounding box center [50, 114] width 55 height 32
click at [54, 118] on input "file" at bounding box center [50, 122] width 35 height 9
click at [57, 122] on input "file" at bounding box center [50, 122] width 35 height 9
click at [52, 121] on input "file" at bounding box center [50, 122] width 35 height 9
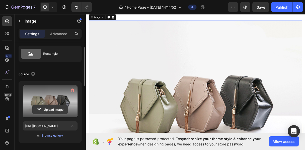
scroll to position [13, 0]
click at [55, 107] on input "file" at bounding box center [50, 109] width 35 height 9
click at [54, 112] on input "file" at bounding box center [50, 109] width 35 height 9
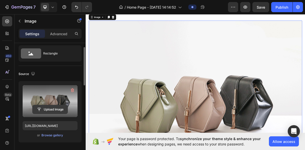
click at [54, 108] on input "file" at bounding box center [50, 109] width 35 height 9
click at [73, 89] on icon "button" at bounding box center [72, 90] width 5 height 5
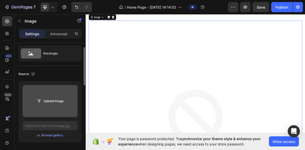
click at [53, 102] on input "file" at bounding box center [50, 101] width 35 height 9
click at [56, 100] on input "file" at bounding box center [50, 101] width 35 height 9
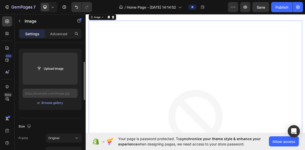
scroll to position [52, 0]
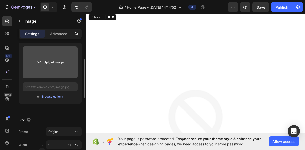
click at [51, 59] on input "file" at bounding box center [50, 62] width 35 height 9
click at [51, 62] on input "file" at bounding box center [50, 62] width 35 height 9
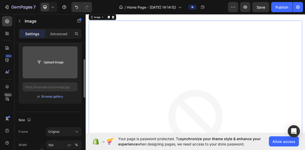
click at [51, 62] on input "file" at bounding box center [50, 62] width 35 height 9
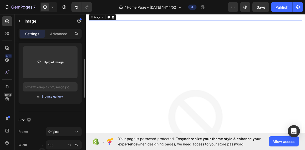
click at [49, 97] on div "Browse gallery" at bounding box center [52, 97] width 22 height 5
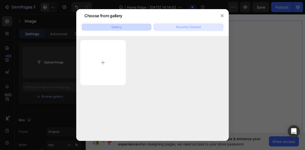
click at [174, 26] on button "Recently Deleted" at bounding box center [188, 27] width 70 height 7
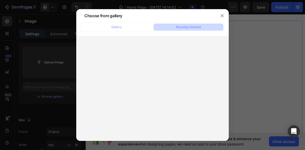
click at [124, 17] on div "Choose from gallery" at bounding box center [102, 16] width 44 height 12
click at [123, 25] on button "Gallery" at bounding box center [117, 27] width 70 height 7
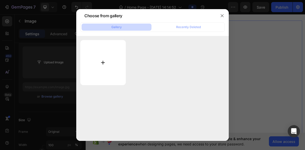
click at [102, 59] on input "file" at bounding box center [102, 62] width 45 height 45
click at [104, 63] on input "file" at bounding box center [102, 62] width 45 height 45
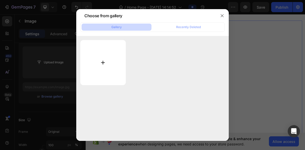
click at [104, 63] on input "file" at bounding box center [102, 62] width 45 height 45
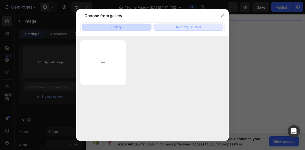
click at [178, 24] on button "Recently Deleted" at bounding box center [188, 27] width 70 height 7
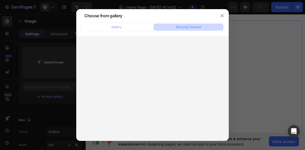
click at [147, 69] on div at bounding box center [152, 88] width 152 height 105
click at [224, 14] on button "button" at bounding box center [222, 16] width 8 height 8
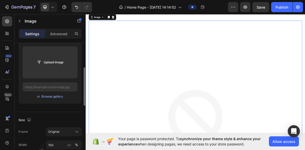
scroll to position [65, 0]
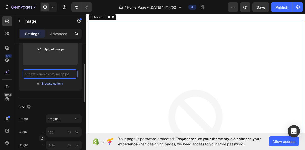
click at [63, 74] on input "text" at bounding box center [50, 74] width 55 height 9
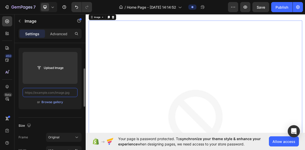
scroll to position [42, 0]
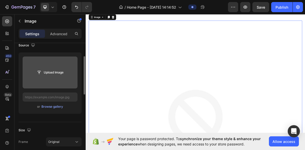
click at [44, 72] on input "file" at bounding box center [50, 72] width 35 height 9
click at [42, 69] on input "file" at bounding box center [50, 72] width 35 height 9
click at [43, 70] on input "file" at bounding box center [50, 72] width 35 height 9
click at [40, 70] on input "file" at bounding box center [50, 72] width 35 height 9
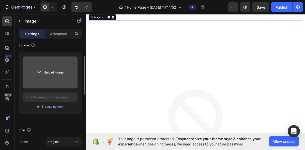
click at [40, 70] on input "file" at bounding box center [50, 72] width 35 height 9
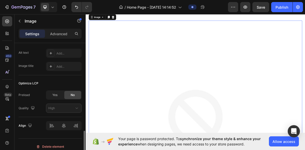
scroll to position [262, 0]
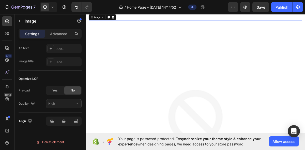
click at [57, 38] on div "Settings Advanced" at bounding box center [50, 34] width 63 height 10
click at [58, 33] on p "Advanced" at bounding box center [58, 33] width 17 height 5
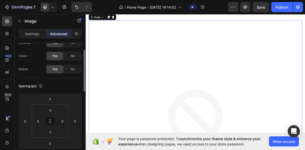
scroll to position [0, 0]
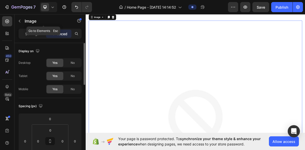
click at [36, 27] on div "Image" at bounding box center [43, 20] width 58 height 13
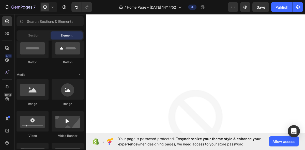
click at [56, 35] on div "Element" at bounding box center [67, 36] width 32 height 8
click at [38, 35] on span "Section" at bounding box center [33, 35] width 11 height 5
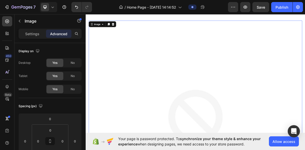
click at [108, 33] on div "Image" at bounding box center [109, 29] width 38 height 8
click at [105, 30] on div "Image" at bounding box center [101, 29] width 11 height 5
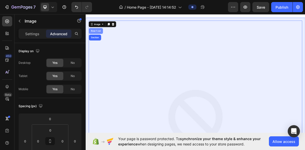
click at [105, 38] on div "Row 1 col" at bounding box center [100, 38] width 16 height 3
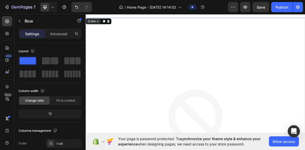
click at [98, 28] on div "Row" at bounding box center [96, 25] width 19 height 6
click at [103, 26] on icon at bounding box center [102, 25] width 4 height 4
click at [103, 28] on div "Row" at bounding box center [104, 25] width 36 height 8
click at [103, 27] on icon at bounding box center [102, 25] width 4 height 4
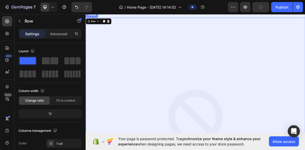
click at [98, 20] on div "Section" at bounding box center [94, 16] width 17 height 8
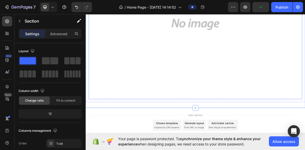
scroll to position [225, 0]
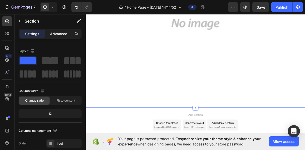
click at [57, 37] on div "Advanced" at bounding box center [58, 34] width 25 height 8
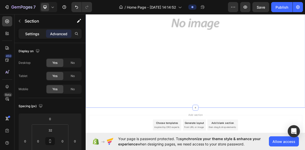
click at [42, 30] on div "Settings" at bounding box center [32, 34] width 25 height 8
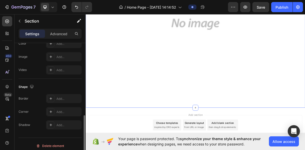
scroll to position [188, 0]
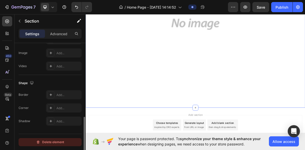
click at [63, 141] on div "Delete element" at bounding box center [50, 143] width 28 height 6
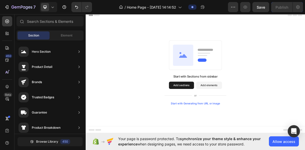
scroll to position [0, 0]
click at [7, 34] on icon at bounding box center [8, 35] width 2 height 2
click at [163, 18] on div "Header" at bounding box center [238, 17] width 297 height 10
click at [79, 6] on icon "Undo/Redo" at bounding box center [76, 7] width 5 height 5
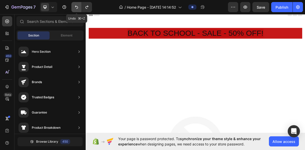
click at [80, 6] on button "Undo/Redo" at bounding box center [76, 7] width 10 height 10
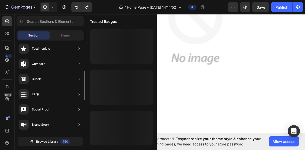
scroll to position [115, 0]
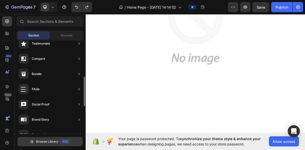
click at [55, 142] on span "Browse Library" at bounding box center [47, 142] width 22 height 5
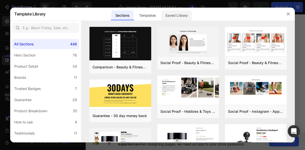
click at [187, 14] on div "Saved Library" at bounding box center [176, 15] width 31 height 10
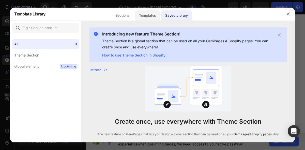
click at [149, 12] on div "Templates" at bounding box center [147, 15] width 25 height 10
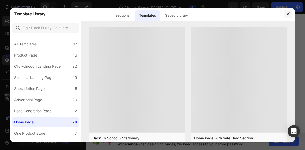
click at [287, 14] on icon "button" at bounding box center [288, 14] width 4 height 4
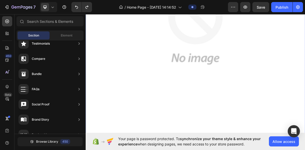
click at [305, 143] on div "Image Row" at bounding box center [238, 33] width 305 height 305
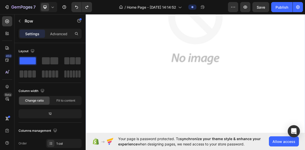
click at [56, 29] on div "Settings Advanced" at bounding box center [50, 34] width 63 height 10
click at [58, 32] on p "Advanced" at bounding box center [58, 33] width 17 height 5
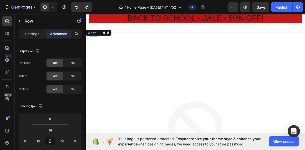
scroll to position [0, 0]
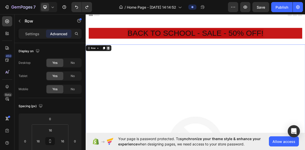
click at [117, 63] on icon at bounding box center [117, 62] width 4 height 4
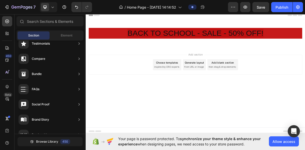
click at [243, 71] on span "Add section" at bounding box center [238, 71] width 24 height 5
click at [231, 65] on div "Add section Choose templates inspired by CRO experts Generate layout from URL o…" at bounding box center [238, 92] width 305 height 63
click at [233, 60] on div "BACK TO SCHOOL - SALE - 50% OFF! Heading Row Section 1" at bounding box center [238, 41] width 305 height 39
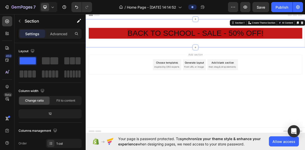
click at [222, 57] on div "BACK TO SCHOOL - SALE - 50% OFF! Heading Row Section 1 You can create reusable …" at bounding box center [238, 41] width 305 height 39
click at [169, 55] on div "BACK TO SCHOOL - SALE - 50% OFF! Heading Row Section 1 You can create reusable …" at bounding box center [238, 41] width 305 height 39
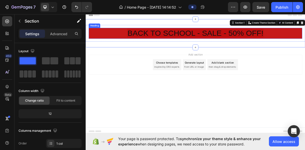
drag, startPoint x: 235, startPoint y: 62, endPoint x: 239, endPoint y: 37, distance: 24.7
click at [239, 37] on div "BACK TO SCHOOL - SALE - 50% OFF! Heading Row Section 1 You can create reusable …" at bounding box center [238, 41] width 305 height 39
click at [180, 53] on div "BACK TO SCHOOL - SALE - 50% OFF! Heading Row" at bounding box center [238, 41] width 305 height 23
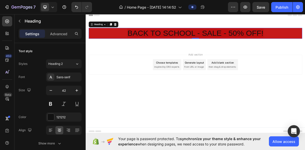
click at [91, 44] on h2 "BACK TO SCHOOL - SALE - 50% OFF!" at bounding box center [238, 41] width 297 height 15
click at [88, 44] on div "BACK TO SCHOOL - SALE - 50% OFF! Heading 0 Row" at bounding box center [238, 41] width 305 height 23
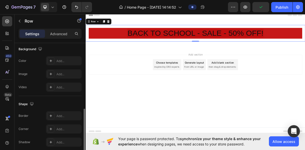
scroll to position [167, 0]
click at [60, 36] on p "Advanced" at bounding box center [58, 33] width 17 height 5
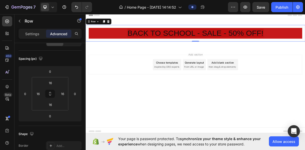
scroll to position [0, 0]
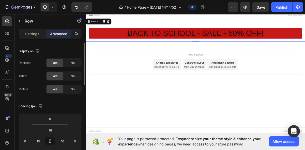
click at [37, 29] on div "Settings Advanced" at bounding box center [50, 34] width 63 height 10
click at [39, 34] on p "Settings" at bounding box center [32, 33] width 14 height 5
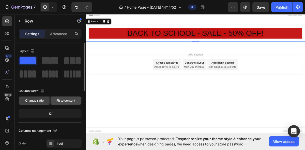
click at [73, 100] on span "Fit to content" at bounding box center [65, 101] width 19 height 5
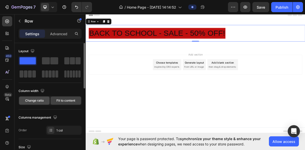
click at [33, 105] on div "Change ratio" at bounding box center [34, 101] width 30 height 8
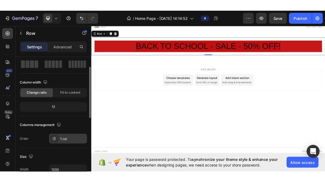
scroll to position [23, 0]
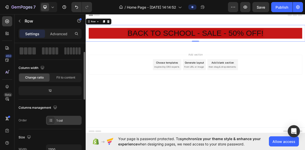
click at [51, 118] on div at bounding box center [50, 120] width 7 height 7
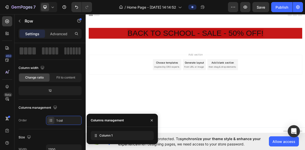
click at [118, 148] on body "Header BACK TO SCHOOL - SALE - 50% OFF! Heading Row Section 1 Root Start with S…" at bounding box center [238, 98] width 305 height 172
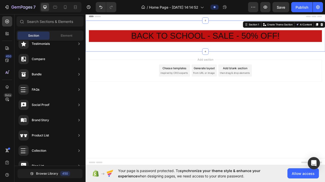
click at [167, 56] on div "BACK TO SCHOOL - SALE - 50% OFF! Heading Row Section 1 You can create reusable …" at bounding box center [238, 42] width 305 height 39
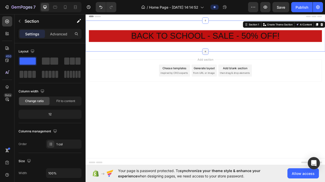
click at [239, 63] on icon at bounding box center [238, 62] width 4 height 4
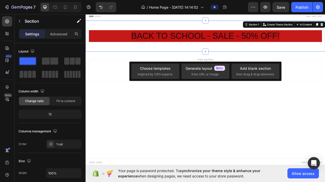
click at [248, 107] on div "Add section Choose templates inspired by CRO experts Generate layout from URL o…" at bounding box center [238, 93] width 305 height 63
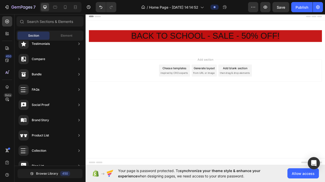
click at [232, 71] on span "Add section" at bounding box center [238, 71] width 24 height 5
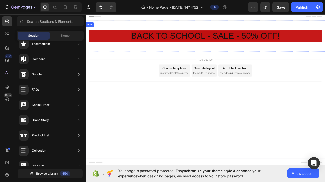
click at [214, 52] on div "BACK TO SCHOOL - SALE - 50% OFF! Heading Row" at bounding box center [238, 42] width 305 height 23
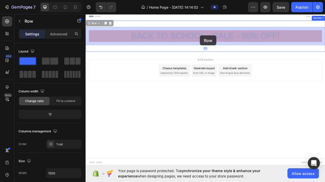
drag, startPoint x: 231, startPoint y: 52, endPoint x: 231, endPoint y: 41, distance: 10.9
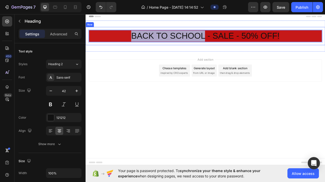
drag, startPoint x: 237, startPoint y: 44, endPoint x: 238, endPoint y: 30, distance: 14.0
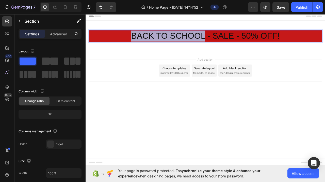
click at [245, 54] on div "BACK TO SCHOOL - SALE - 50% OFF! Heading 0 Row Section 1" at bounding box center [238, 42] width 305 height 39
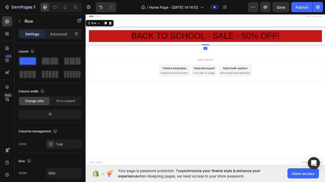
click at [242, 50] on div "⁠⁠⁠⁠⁠⁠⁠ BACK TO SCHOOL - SALE - 50% OFF! Heading Row 0" at bounding box center [238, 42] width 305 height 23
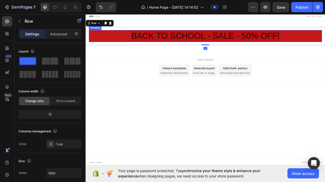
drag, startPoint x: 239, startPoint y: 57, endPoint x: 240, endPoint y: 43, distance: 13.5
click at [240, 43] on div "⁠⁠⁠⁠⁠⁠⁠ BACK TO SCHOOL - SALE - 50% OFF! Heading Row 0" at bounding box center [238, 42] width 305 height 23
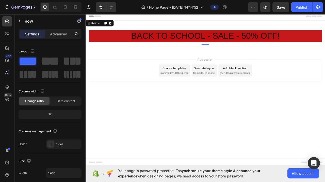
click at [237, 60] on div "0" at bounding box center [238, 58] width 5 height 4
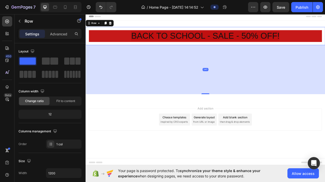
drag, startPoint x: 237, startPoint y: 54, endPoint x: 240, endPoint y: 116, distance: 62.6
click at [240, 116] on div "⁠⁠⁠⁠⁠⁠⁠ BACK TO SCHOOL - SALE - 50% OFF! Heading Row 245 Section 1" at bounding box center [238, 74] width 305 height 102
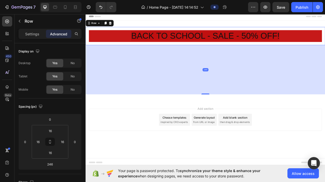
click at [236, 88] on div "246" at bounding box center [238, 85] width 305 height 63
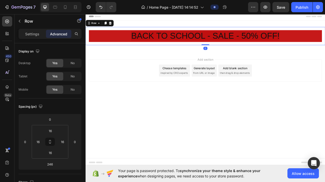
drag, startPoint x: 239, startPoint y: 116, endPoint x: 238, endPoint y: 41, distance: 74.7
click at [238, 41] on div "⁠⁠⁠⁠⁠⁠⁠ BACK TO SCHOOL - SALE - 50% OFF! Heading Row 0" at bounding box center [238, 42] width 305 height 23
type input "0"
drag, startPoint x: 238, startPoint y: 53, endPoint x: 237, endPoint y: 45, distance: 8.1
click at [237, 45] on div "⁠⁠⁠⁠⁠⁠⁠ BACK TO SCHOOL - SALE - 50% OFF! Heading Row 0" at bounding box center [238, 42] width 305 height 23
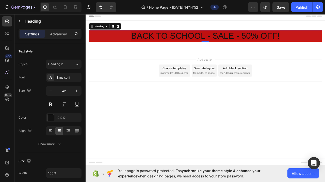
click at [237, 49] on div "⁠⁠⁠⁠⁠⁠⁠ BACK TO SCHOOL - SALE - 50% OFF! Heading 0" at bounding box center [238, 42] width 297 height 15
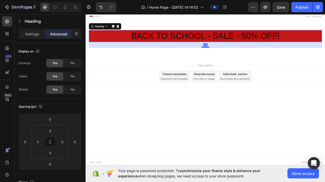
drag, startPoint x: 237, startPoint y: 49, endPoint x: 238, endPoint y: 56, distance: 7.4
click at [238, 56] on div at bounding box center [238, 57] width 10 height 2
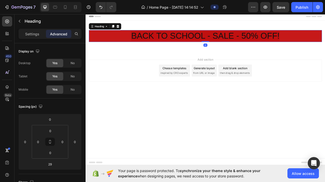
drag, startPoint x: 238, startPoint y: 57, endPoint x: 238, endPoint y: 42, distance: 14.8
click at [238, 42] on div "⁠⁠⁠⁠⁠⁠⁠ BACK TO SCHOOL - SALE - 50% OFF! Heading 0" at bounding box center [238, 42] width 297 height 15
type input "0"
click at [237, 35] on h2 "BACK TO SCHOOL - SALE - 50% OFF!" at bounding box center [238, 42] width 297 height 15
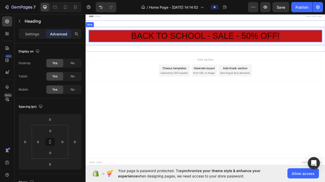
click at [87, 41] on div "BACK TO SCHOOL - SALE - 50% OFF! Heading 0 Row" at bounding box center [238, 42] width 305 height 23
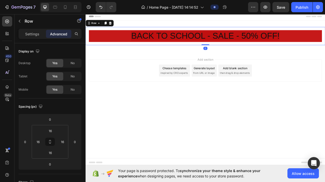
drag, startPoint x: 239, startPoint y: 53, endPoint x: 239, endPoint y: 49, distance: 4.3
click at [239, 49] on div "⁠⁠⁠⁠⁠⁠⁠ BACK TO SCHOOL - SALE - 50% OFF! Heading Row 0" at bounding box center [238, 42] width 305 height 23
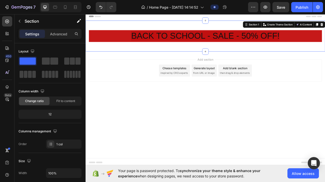
click at [240, 54] on div "⁠⁠⁠⁠⁠⁠⁠ BACK TO SCHOOL - SALE - 50% OFF! Heading Row Section 1 You can create r…" at bounding box center [238, 42] width 305 height 39
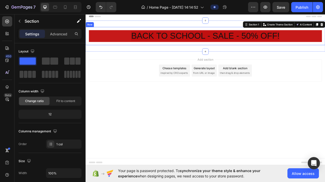
click at [241, 51] on div "⁠⁠⁠⁠⁠⁠⁠ BACK TO SCHOOL - SALE - 50% OFF! Heading Row" at bounding box center [238, 42] width 305 height 23
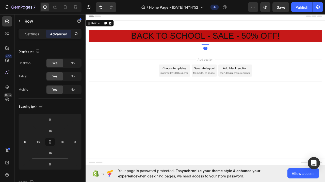
drag, startPoint x: 240, startPoint y: 53, endPoint x: 247, endPoint y: 29, distance: 24.9
click at [247, 29] on div "⁠⁠⁠⁠⁠⁠⁠ BACK TO SCHOOL - SALE - 50% OFF! Heading Row 0 Section 1" at bounding box center [238, 42] width 305 height 39
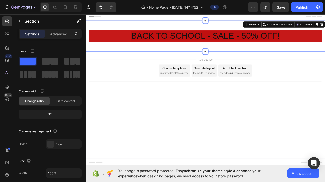
click at [193, 60] on div "⁠⁠⁠⁠⁠⁠⁠ BACK TO SCHOOL - SALE - 50% OFF! Heading Row Section 1 You can create r…" at bounding box center [238, 42] width 305 height 39
click at [210, 61] on div "⁠⁠⁠⁠⁠⁠⁠ BACK TO SCHOOL - SALE - 50% OFF! Heading Row Section 1 You can create r…" at bounding box center [238, 42] width 305 height 39
click at [211, 57] on div "⁠⁠⁠⁠⁠⁠⁠ BACK TO SCHOOL - SALE - 50% OFF! Heading Row Section 1 You can create r…" at bounding box center [238, 42] width 305 height 39
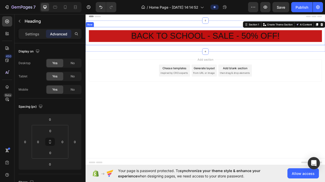
click at [212, 49] on h2 "⁠⁠⁠⁠⁠⁠⁠ BACK TO SCHOOL - SALE - 50% OFF!" at bounding box center [238, 42] width 297 height 15
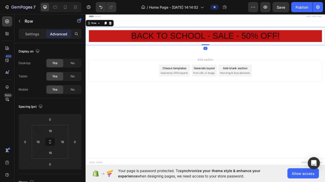
click at [228, 53] on div "⁠⁠⁠⁠⁠⁠⁠ BACK TO SCHOOL - SALE - 50% OFF! Heading Row 0" at bounding box center [238, 42] width 305 height 23
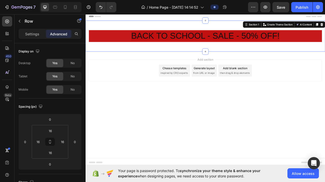
click at [229, 58] on div "⁠⁠⁠⁠⁠⁠⁠ BACK TO SCHOOL - SALE - 50% OFF! Heading Row Section 1 You can create r…" at bounding box center [238, 42] width 305 height 39
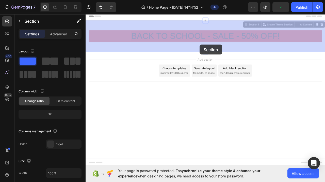
drag, startPoint x: 231, startPoint y: 61, endPoint x: 231, endPoint y: 53, distance: 8.4
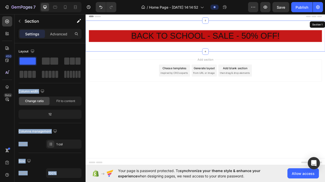
drag, startPoint x: 116, startPoint y: 70, endPoint x: 187, endPoint y: 51, distance: 73.4
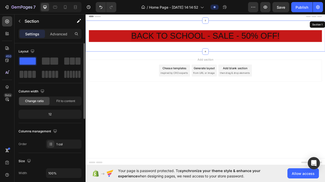
click at [39, 61] on div at bounding box center [50, 67] width 63 height 22
drag, startPoint x: 116, startPoint y: 73, endPoint x: 220, endPoint y: 76, distance: 103.7
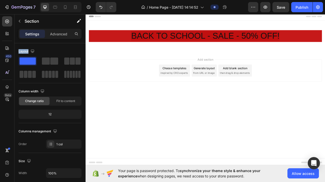
click at [216, 69] on div "Add section Choose templates inspired by CRO experts Generate layout from URL o…" at bounding box center [238, 93] width 305 height 63
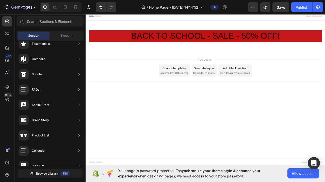
click at [104, 2] on div "7 / Home Page - Aug 27, 14:14:52 Preview Save Publish" at bounding box center [162, 7] width 325 height 14
click at [98, 5] on icon "Undo/Redo" at bounding box center [100, 7] width 5 height 5
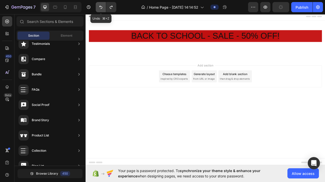
click at [99, 5] on icon "Undo/Redo" at bounding box center [100, 7] width 5 height 5
click at [103, 10] on button "Undo/Redo" at bounding box center [101, 7] width 10 height 10
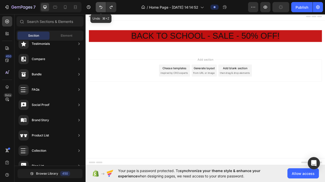
click at [103, 10] on button "Undo/Redo" at bounding box center [101, 7] width 10 height 10
click at [102, 10] on button "Undo/Redo" at bounding box center [101, 7] width 10 height 10
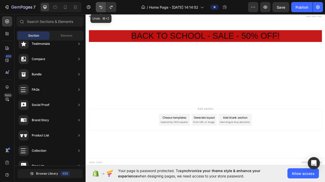
click at [102, 10] on button "Undo/Redo" at bounding box center [101, 7] width 10 height 10
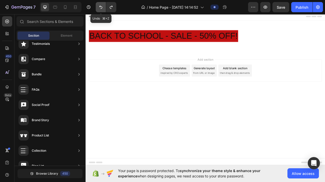
click at [102, 10] on button "Undo/Redo" at bounding box center [101, 7] width 10 height 10
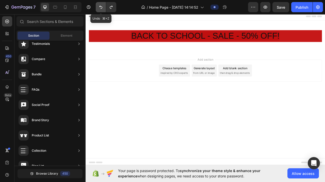
click at [102, 10] on button "Undo/Redo" at bounding box center [101, 7] width 10 height 10
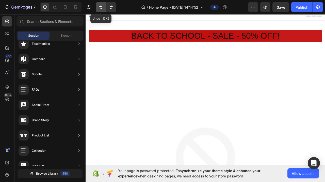
click at [102, 10] on button "Undo/Redo" at bounding box center [101, 7] width 10 height 10
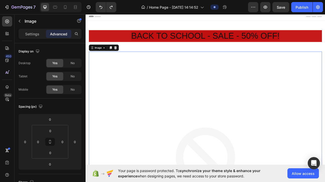
click at [107, 58] on div "Image" at bounding box center [101, 57] width 11 height 5
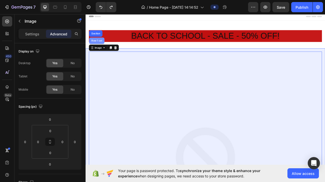
click at [103, 49] on div "Row 1 col" at bounding box center [100, 48] width 16 height 3
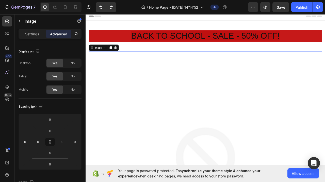
click at [106, 58] on div "Image" at bounding box center [101, 57] width 11 height 5
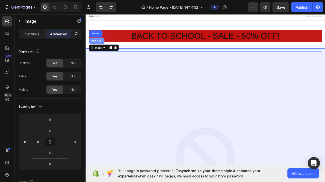
click at [104, 50] on div "Row 1 col" at bounding box center [100, 48] width 20 height 8
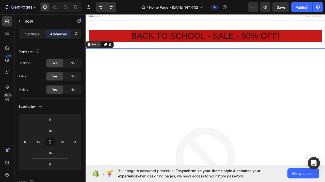
click at [102, 55] on icon at bounding box center [102, 53] width 4 height 4
click at [103, 55] on icon at bounding box center [102, 53] width 4 height 4
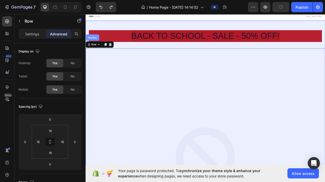
click at [97, 45] on div "Section" at bounding box center [94, 44] width 13 height 3
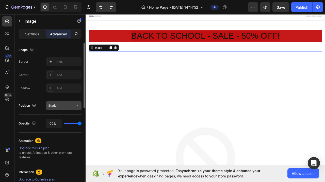
scroll to position [177, 0]
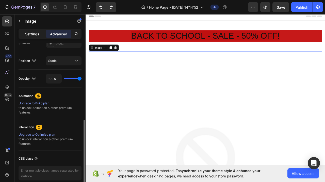
click at [37, 33] on p "Settings" at bounding box center [32, 33] width 14 height 5
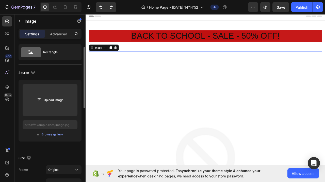
scroll to position [2, 0]
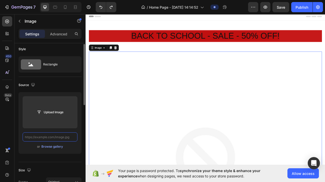
click at [57, 135] on input "text" at bounding box center [50, 136] width 55 height 9
click at [53, 147] on div "Browse gallery" at bounding box center [52, 146] width 22 height 5
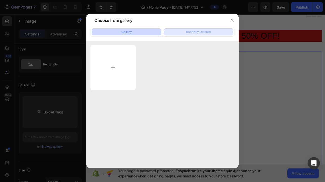
click at [214, 29] on button "Recently Deleted" at bounding box center [199, 31] width 70 height 7
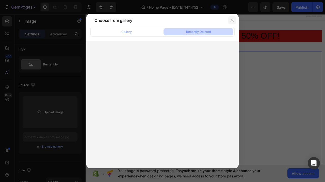
click at [231, 18] on button "button" at bounding box center [232, 20] width 8 height 8
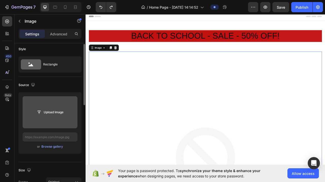
click at [35, 111] on input "file" at bounding box center [50, 112] width 35 height 9
click at [44, 112] on input "file" at bounding box center [50, 112] width 35 height 9
click at [44, 113] on input "file" at bounding box center [50, 112] width 35 height 9
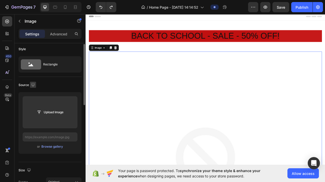
click at [31, 84] on icon "button" at bounding box center [32, 84] width 5 height 5
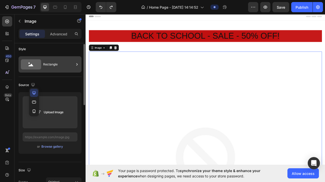
click at [54, 64] on div "Rectangle" at bounding box center [58, 64] width 31 height 12
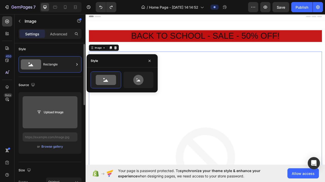
click at [50, 106] on input "file" at bounding box center [50, 112] width 55 height 32
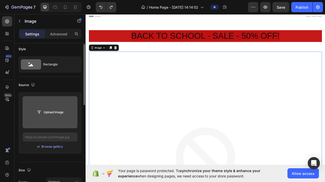
click at [42, 106] on input "file" at bounding box center [50, 112] width 55 height 32
click at [42, 107] on input "file" at bounding box center [50, 112] width 55 height 32
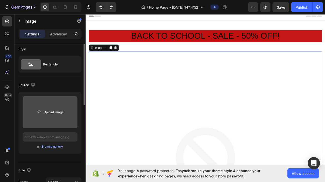
click at [45, 112] on input "file" at bounding box center [50, 112] width 35 height 9
drag, startPoint x: 45, startPoint y: 112, endPoint x: 51, endPoint y: 112, distance: 5.6
click at [51, 112] on input "file" at bounding box center [50, 112] width 35 height 9
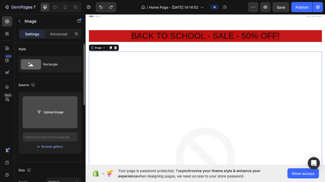
click at [51, 112] on input "file" at bounding box center [50, 112] width 35 height 9
drag, startPoint x: 51, startPoint y: 112, endPoint x: 48, endPoint y: 112, distance: 2.8
click at [49, 112] on input "file" at bounding box center [50, 112] width 35 height 9
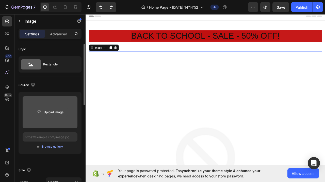
click at [48, 112] on input "file" at bounding box center [50, 112] width 35 height 9
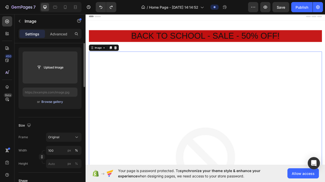
scroll to position [0, 0]
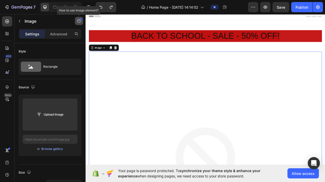
click at [83, 21] on button "button" at bounding box center [79, 21] width 8 height 8
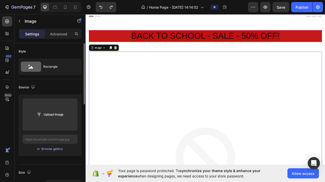
click at [61, 55] on div "Style" at bounding box center [50, 51] width 63 height 8
click at [111, 58] on icon at bounding box center [109, 57] width 4 height 4
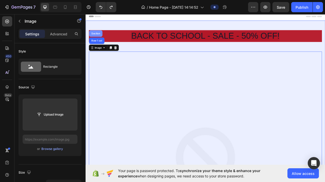
click at [101, 42] on div "Section" at bounding box center [98, 39] width 17 height 8
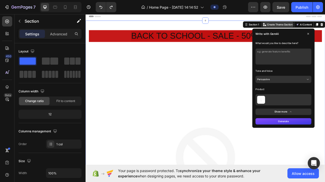
click at [299, 27] on div "Section 1" at bounding box center [299, 27] width 15 height 5
click at [68, 87] on div "Layout Column width Change ratio Fit to content 12 Columns management Order 1 c…" at bounding box center [50, 97] width 63 height 101
click at [81, 76] on div at bounding box center [72, 74] width 18 height 9
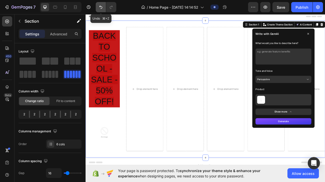
click at [100, 5] on icon "Undo/Redo" at bounding box center [100, 7] width 5 height 5
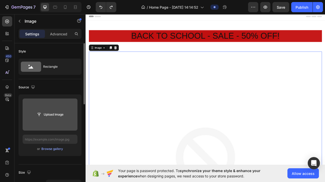
click at [58, 106] on input "file" at bounding box center [50, 114] width 55 height 32
click at [40, 116] on input "file" at bounding box center [50, 114] width 35 height 9
click at [48, 116] on input "file" at bounding box center [50, 114] width 35 height 9
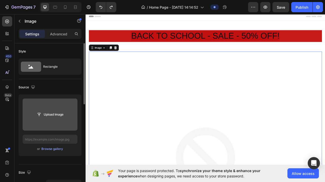
click at [48, 116] on input "file" at bounding box center [50, 114] width 35 height 9
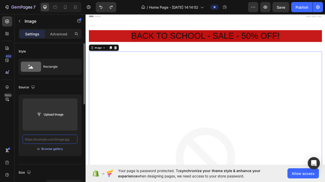
click at [61, 141] on input "text" at bounding box center [50, 138] width 55 height 9
click at [59, 148] on div "Browse gallery" at bounding box center [52, 148] width 22 height 5
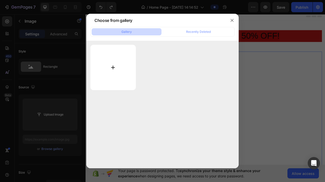
click at [114, 65] on input "file" at bounding box center [112, 67] width 45 height 45
click at [121, 67] on input "file" at bounding box center [112, 67] width 45 height 45
click at [114, 65] on input "file" at bounding box center [112, 67] width 45 height 45
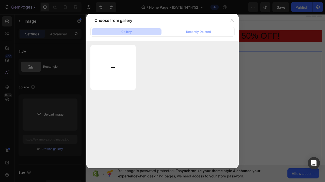
click at [114, 65] on input "file" at bounding box center [112, 67] width 45 height 45
drag, startPoint x: 114, startPoint y: 65, endPoint x: 154, endPoint y: 48, distance: 44.4
click at [118, 60] on input "file" at bounding box center [112, 67] width 45 height 45
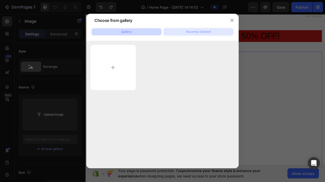
click at [177, 31] on button "Recently Deleted" at bounding box center [199, 31] width 70 height 7
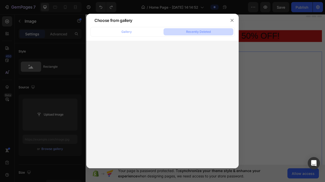
click at [115, 57] on div at bounding box center [162, 104] width 152 height 127
click at [126, 34] on button "Gallery" at bounding box center [127, 31] width 70 height 7
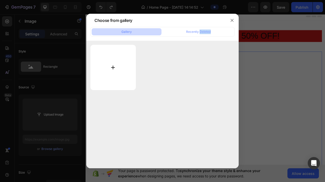
click at [103, 76] on input "file" at bounding box center [112, 67] width 45 height 45
click at [115, 64] on input "file" at bounding box center [112, 67] width 45 height 45
click at [114, 67] on input "file" at bounding box center [112, 67] width 45 height 45
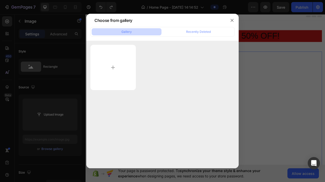
click at [240, 44] on div at bounding box center [162, 91] width 325 height 182
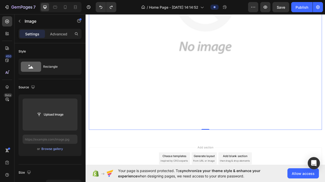
scroll to position [236, 0]
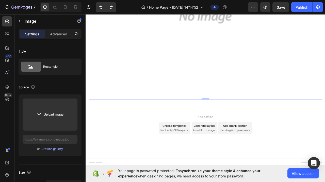
drag, startPoint x: 239, startPoint y: 121, endPoint x: 255, endPoint y: 24, distance: 98.6
click at [239, 122] on div at bounding box center [238, 122] width 10 height 2
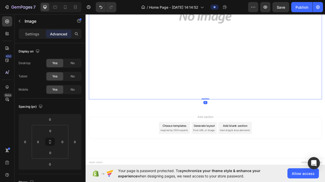
drag, startPoint x: 239, startPoint y: 122, endPoint x: 240, endPoint y: 97, distance: 25.2
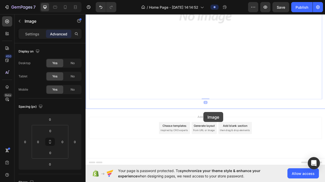
drag, startPoint x: 239, startPoint y: 121, endPoint x: 235, endPoint y: 139, distance: 18.2
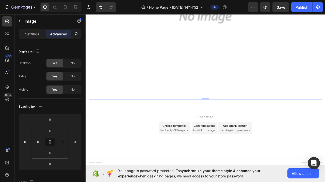
drag, startPoint x: 240, startPoint y: 122, endPoint x: 240, endPoint y: 127, distance: 4.8
click at [240, 123] on div at bounding box center [238, 122] width 10 height 1
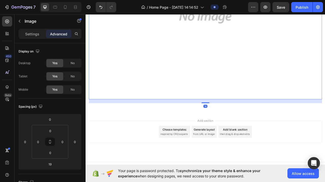
drag, startPoint x: 240, startPoint y: 125, endPoint x: 240, endPoint y: 118, distance: 7.1
click at [241, 127] on div at bounding box center [238, 127] width 10 height 2
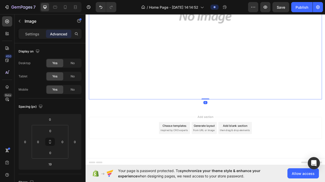
drag, startPoint x: 241, startPoint y: 127, endPoint x: 242, endPoint y: 117, distance: 9.6
type input "0"
click at [242, 143] on span "Add section" at bounding box center [238, 144] width 24 height 5
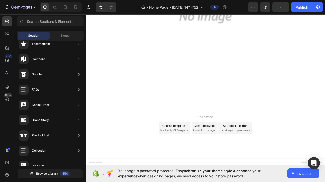
click at [235, 161] on div "Add section Choose templates inspired by CRO experts Generate layout from URL o…" at bounding box center [238, 159] width 297 height 28
click at [237, 161] on span "from URL or image" at bounding box center [236, 162] width 27 height 5
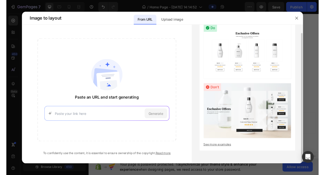
scroll to position [0, 0]
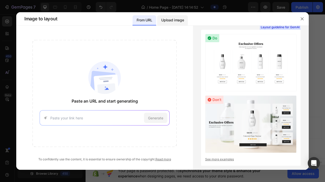
click at [175, 23] on p "Upload image" at bounding box center [172, 20] width 23 height 6
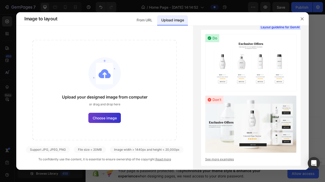
click at [106, 121] on label "Choose image" at bounding box center [104, 118] width 33 height 10
click at [0, 0] on input "Choose image" at bounding box center [0, 0] width 0 height 0
click at [110, 116] on span "Choose image" at bounding box center [105, 117] width 24 height 5
click at [0, 0] on input "Choose image" at bounding box center [0, 0] width 0 height 0
click at [116, 117] on span "Choose image" at bounding box center [105, 117] width 24 height 5
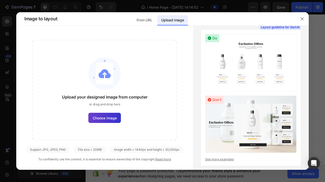
click at [0, 0] on input "Choose image" at bounding box center [0, 0] width 0 height 0
click at [110, 150] on div "File size < 20MB" at bounding box center [147, 149] width 74 height 7
click at [46, 153] on div "Upload your designed image from computer or drag and drop here Choose image Sup…" at bounding box center [104, 100] width 177 height 121
click at [102, 110] on div "Upload your designed image from computer or drag and drop here Choose image" at bounding box center [105, 90] width 144 height 100
click at [100, 118] on span "Choose image" at bounding box center [105, 117] width 24 height 5
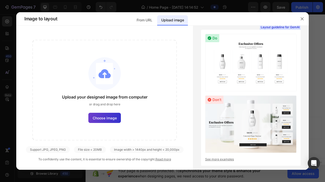
click at [0, 0] on input "Choose image" at bounding box center [0, 0] width 0 height 0
click at [100, 118] on span "Choose image" at bounding box center [105, 117] width 24 height 5
click at [0, 0] on input "Choose image" at bounding box center [0, 0] width 0 height 0
click at [100, 118] on span "Choose image" at bounding box center [105, 117] width 24 height 5
click at [0, 0] on input "Choose image" at bounding box center [0, 0] width 0 height 0
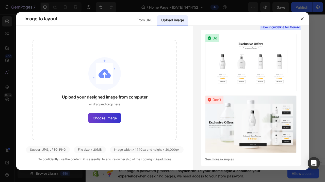
click at [112, 117] on span "Choose image" at bounding box center [105, 117] width 24 height 5
click at [0, 0] on input "Choose image" at bounding box center [0, 0] width 0 height 0
click at [112, 117] on span "Choose image" at bounding box center [105, 117] width 24 height 5
click at [0, 0] on input "Choose image" at bounding box center [0, 0] width 0 height 0
click at [112, 117] on span "Choose image" at bounding box center [105, 117] width 24 height 5
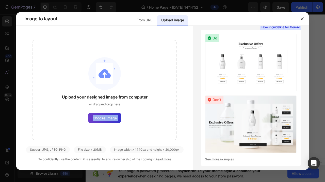
click at [0, 0] on input "Choose image" at bounding box center [0, 0] width 0 height 0
click at [118, 112] on div "Upload your designed image from computer or drag and drop here Choose image" at bounding box center [105, 90] width 144 height 100
click at [99, 118] on span "Choose image" at bounding box center [105, 117] width 24 height 5
click at [0, 0] on input "Choose image" at bounding box center [0, 0] width 0 height 0
click at [99, 118] on span "Choose image" at bounding box center [105, 117] width 24 height 5
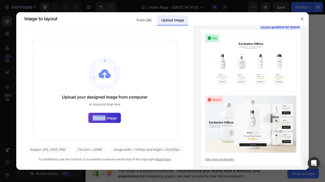
click at [0, 0] on input "Choose image" at bounding box center [0, 0] width 0 height 0
click at [144, 17] on div "From URL" at bounding box center [145, 20] width 24 height 10
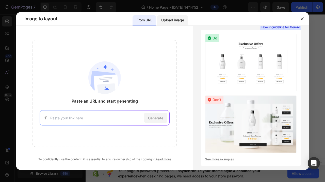
click at [180, 23] on p "Upload image" at bounding box center [172, 20] width 23 height 6
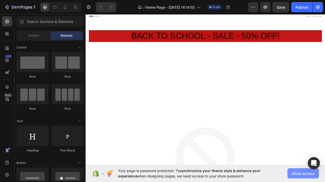
click at [299, 174] on span "Allow access" at bounding box center [303, 173] width 23 height 5
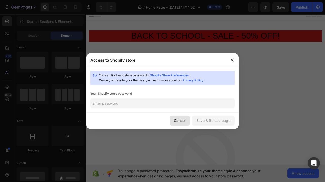
click at [185, 117] on button "Cancel" at bounding box center [180, 120] width 20 height 10
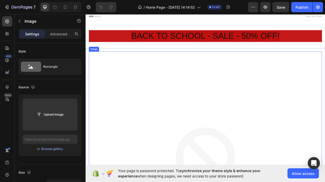
click at [107, 58] on icon at bounding box center [109, 57] width 4 height 4
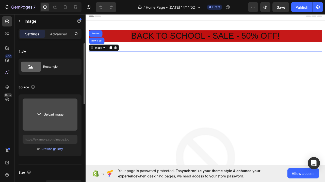
click at [51, 116] on input "file" at bounding box center [50, 114] width 35 height 9
click at [51, 113] on input "file" at bounding box center [50, 114] width 35 height 9
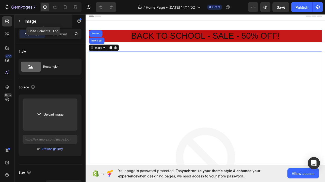
click at [70, 23] on div "Image" at bounding box center [43, 20] width 58 height 13
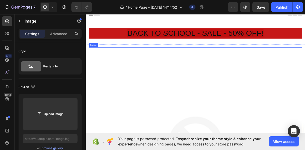
click at [108, 55] on icon at bounding box center [109, 57] width 4 height 4
click at [117, 57] on icon at bounding box center [117, 57] width 3 height 4
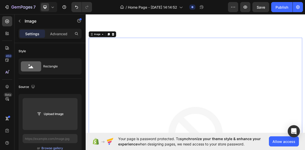
scroll to position [329, 0]
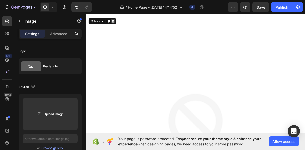
click at [125, 26] on icon at bounding box center [123, 25] width 4 height 4
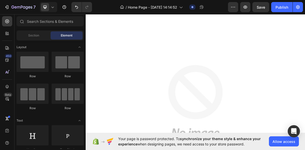
scroll to position [0, 0]
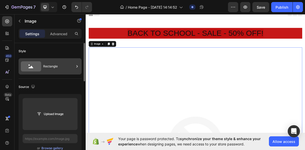
click at [54, 71] on div "Rectangle" at bounding box center [58, 67] width 31 height 12
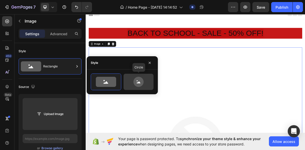
click at [146, 87] on icon at bounding box center [139, 82] width 24 height 10
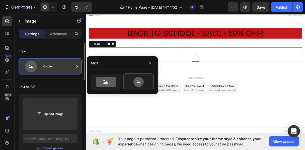
click at [68, 72] on div "Circle" at bounding box center [58, 67] width 31 height 12
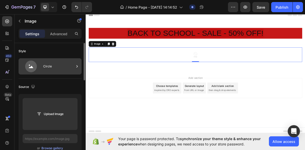
click at [66, 70] on div "Circle" at bounding box center [58, 67] width 31 height 12
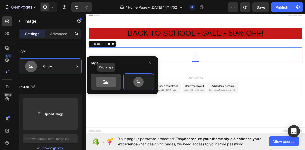
click at [110, 87] on icon at bounding box center [106, 82] width 20 height 10
type input "100"
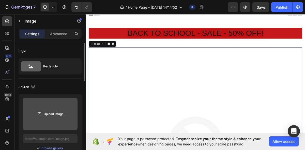
click at [33, 125] on input "file" at bounding box center [50, 114] width 55 height 32
click at [40, 115] on input "file" at bounding box center [50, 114] width 35 height 9
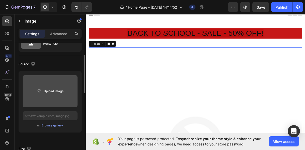
scroll to position [32, 0]
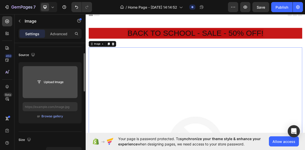
click at [51, 82] on input "file" at bounding box center [50, 82] width 35 height 9
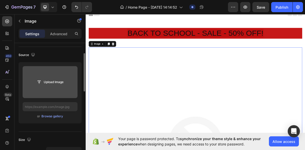
click at [51, 82] on input "file" at bounding box center [50, 82] width 35 height 9
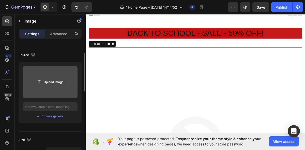
click at [51, 82] on input "file" at bounding box center [50, 82] width 35 height 9
